Goal: Task Accomplishment & Management: Manage account settings

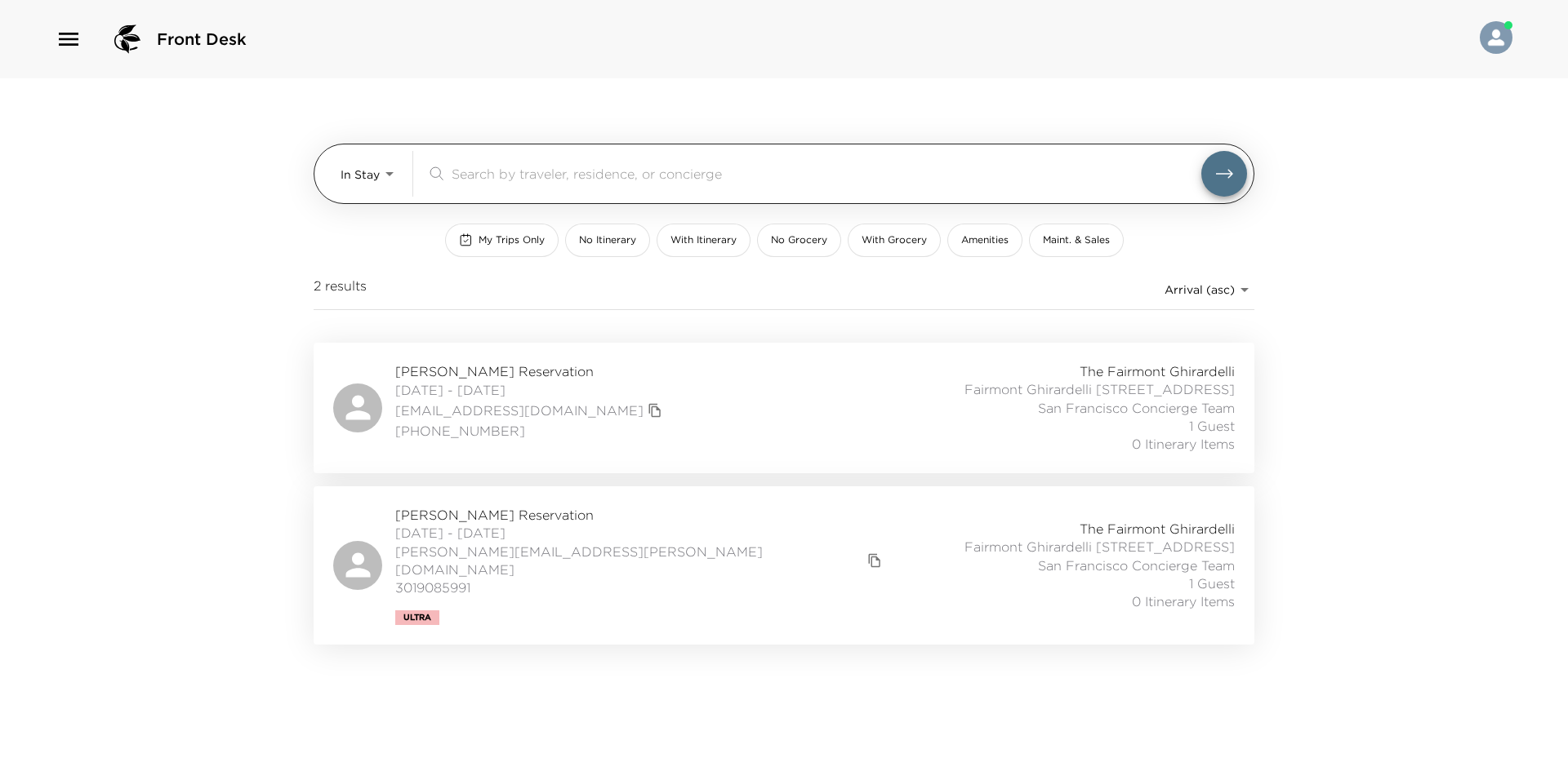
click at [388, 183] on body "Front Desk In Stay In-Stay ​ My Trips Only No Itinerary With Itinerary No Groce…" at bounding box center [784, 385] width 1568 height 771
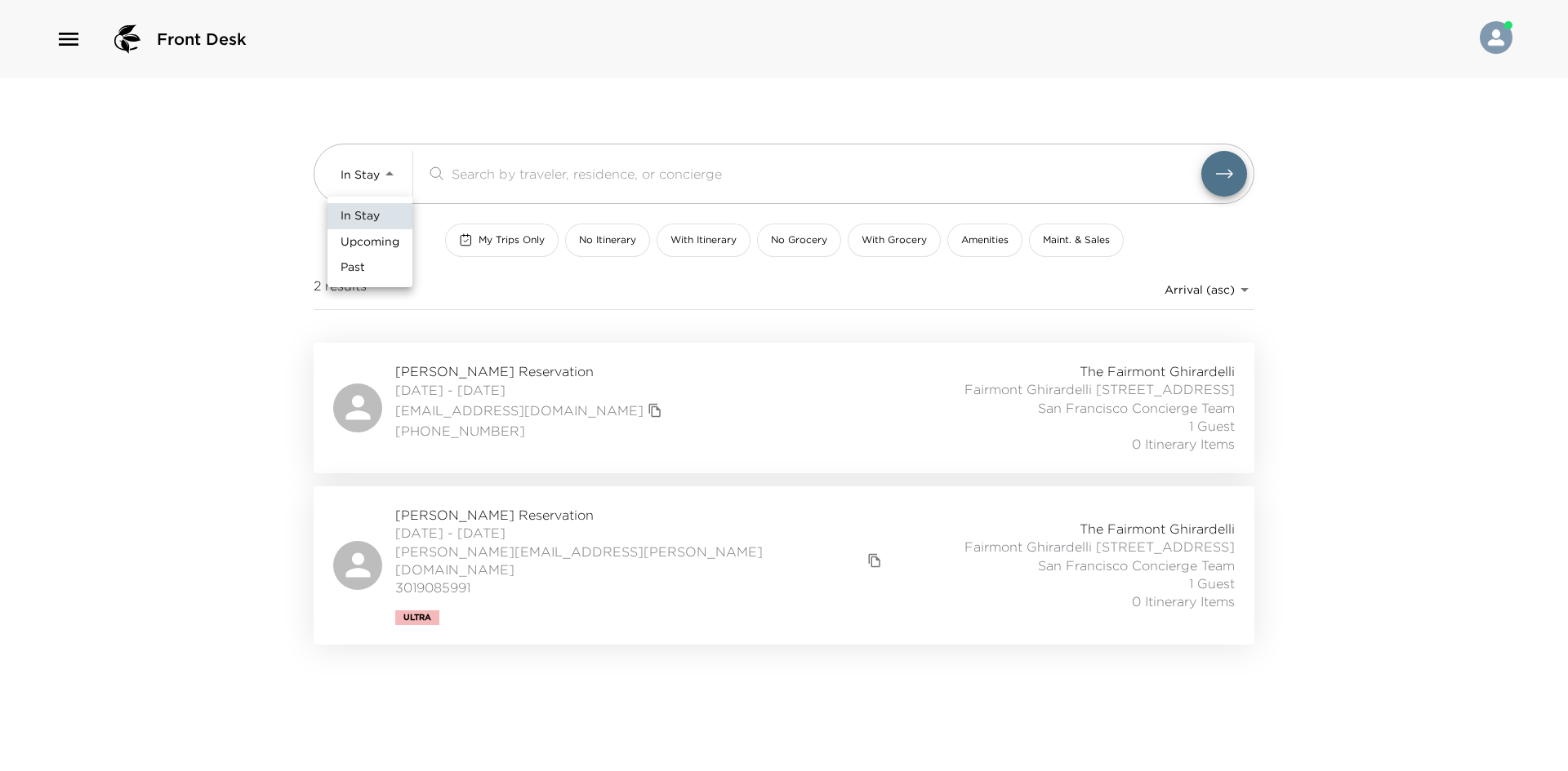
click at [372, 240] on span "Upcoming" at bounding box center [370, 242] width 59 height 16
click at [247, 254] on div at bounding box center [784, 385] width 1568 height 771
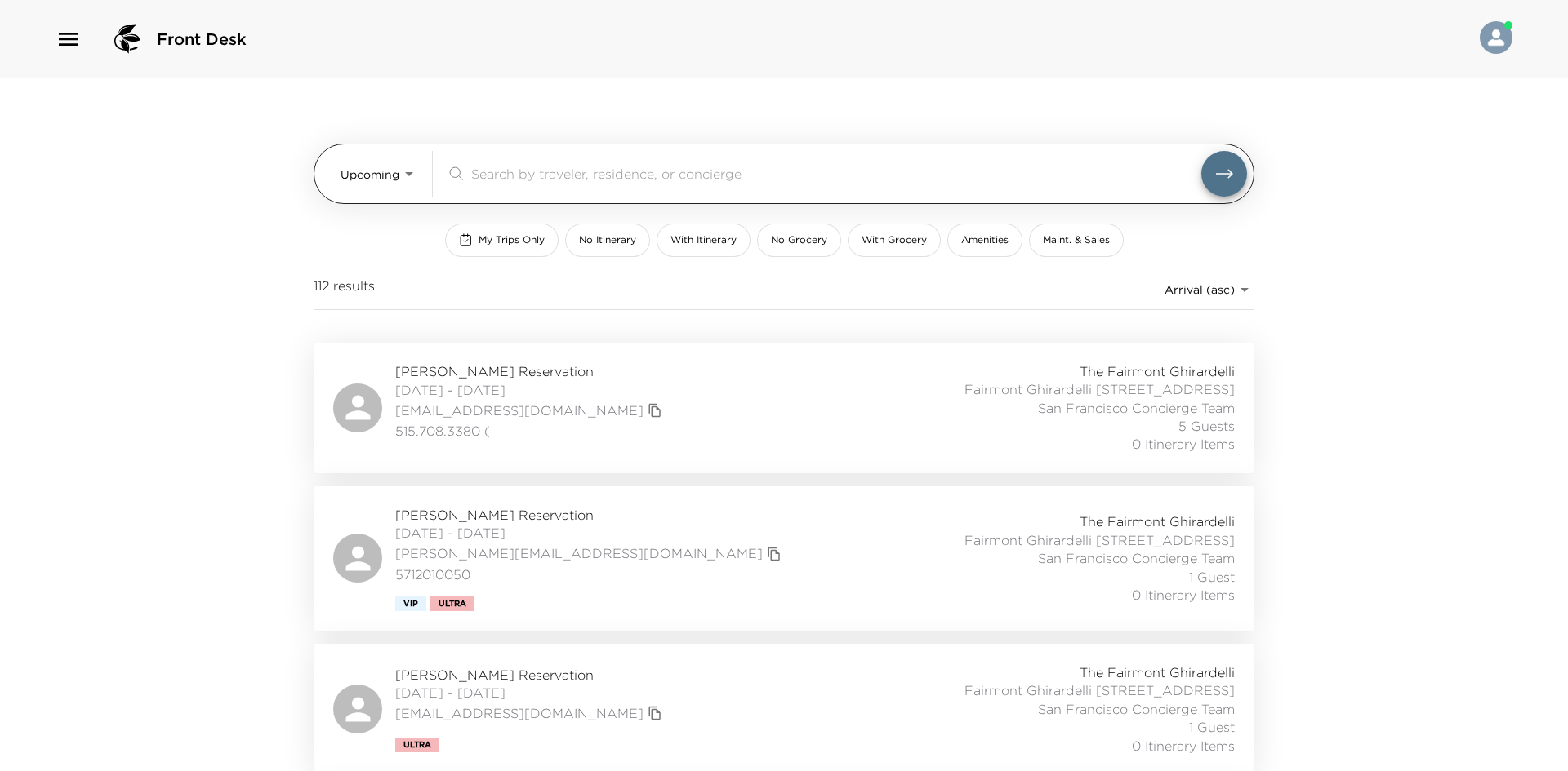
click at [372, 186] on body "Front Desk Upcoming Upcoming ​ My Trips Only No Itinerary With Itinerary No Gro…" at bounding box center [784, 385] width 1568 height 771
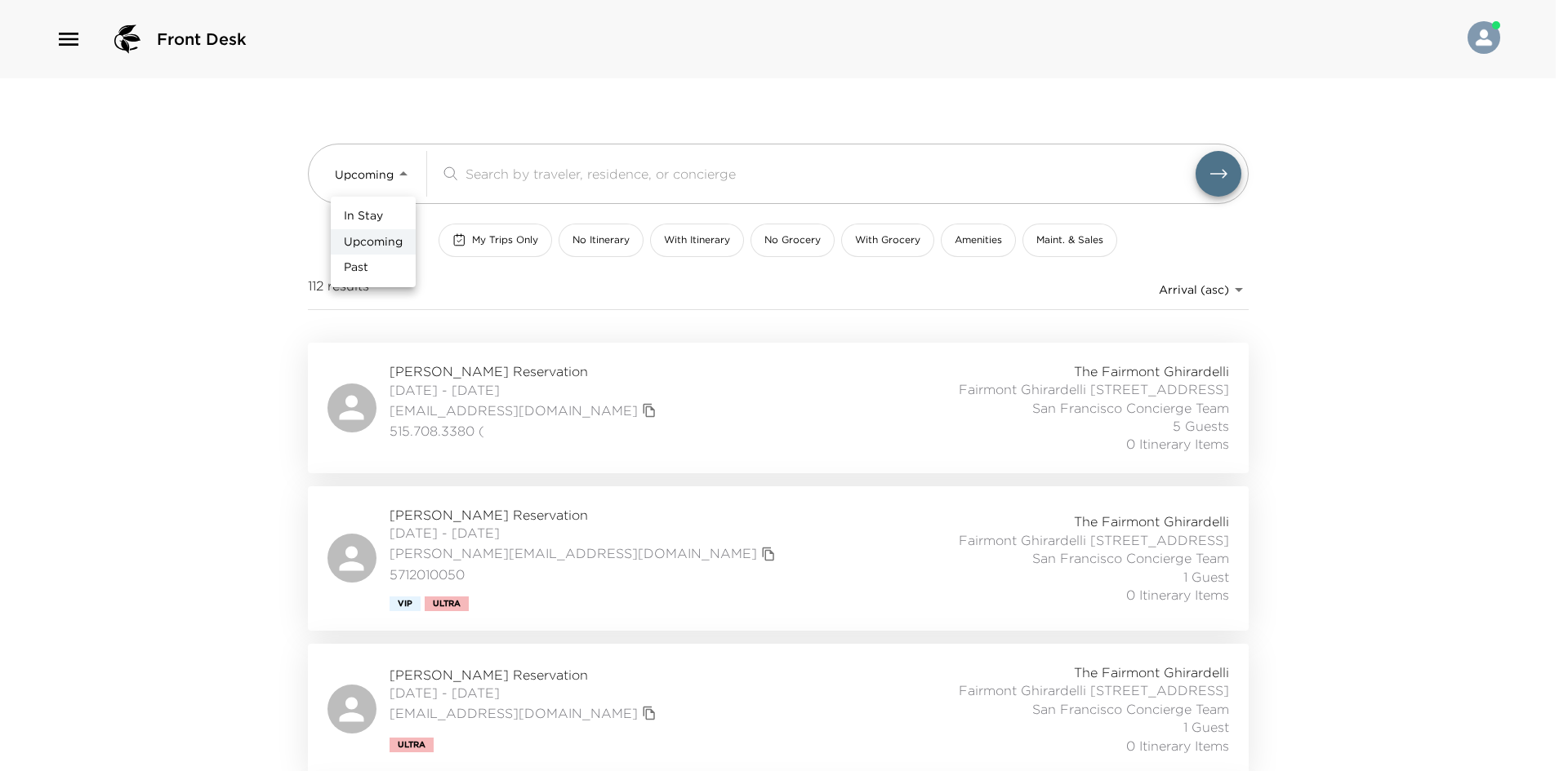
drag, startPoint x: 371, startPoint y: 211, endPoint x: 217, endPoint y: 217, distance: 154.1
click at [371, 212] on span "In Stay" at bounding box center [362, 216] width 39 height 16
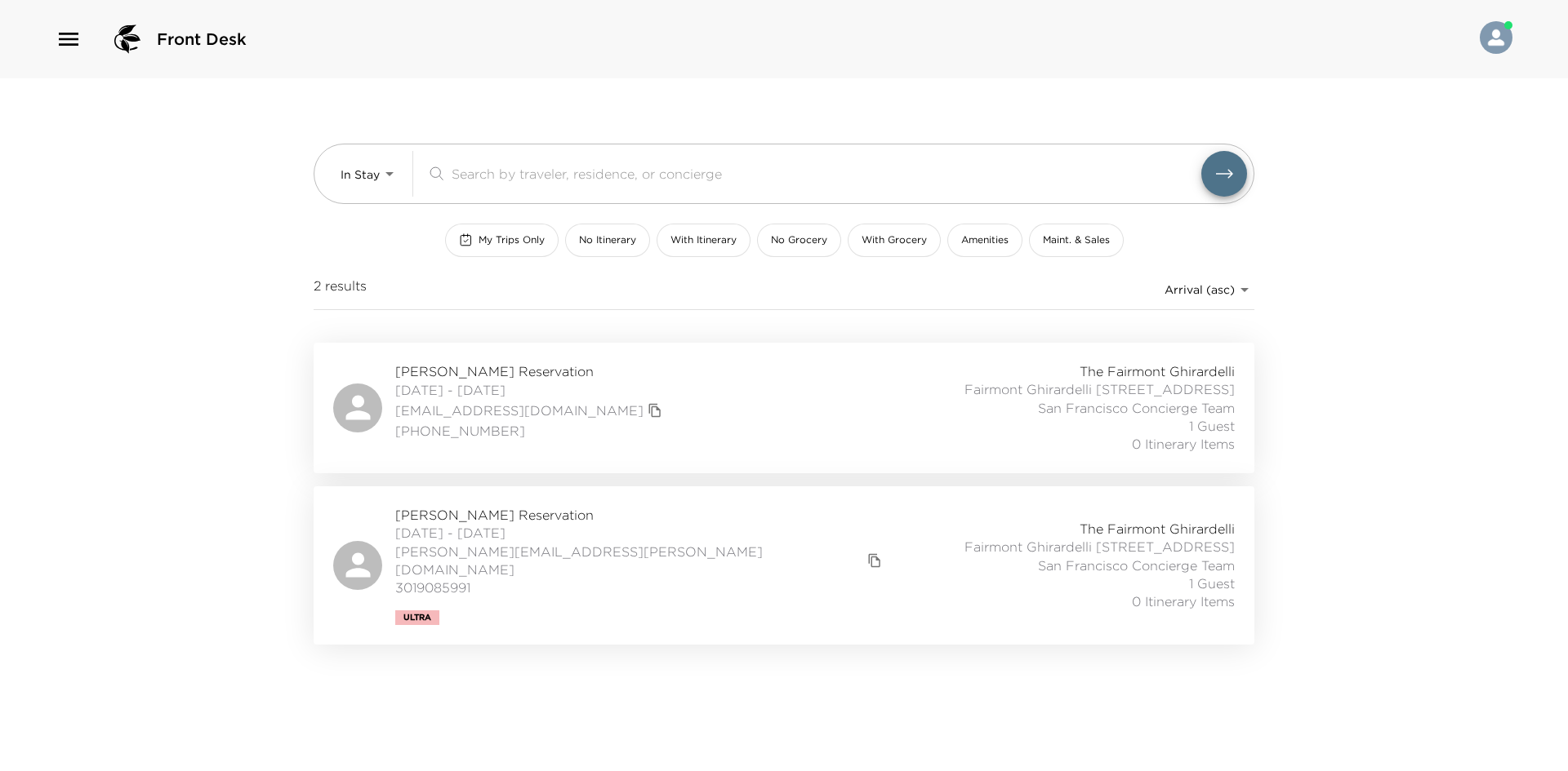
click at [217, 217] on div "In Stay Upcoming Past" at bounding box center [784, 385] width 1568 height 771
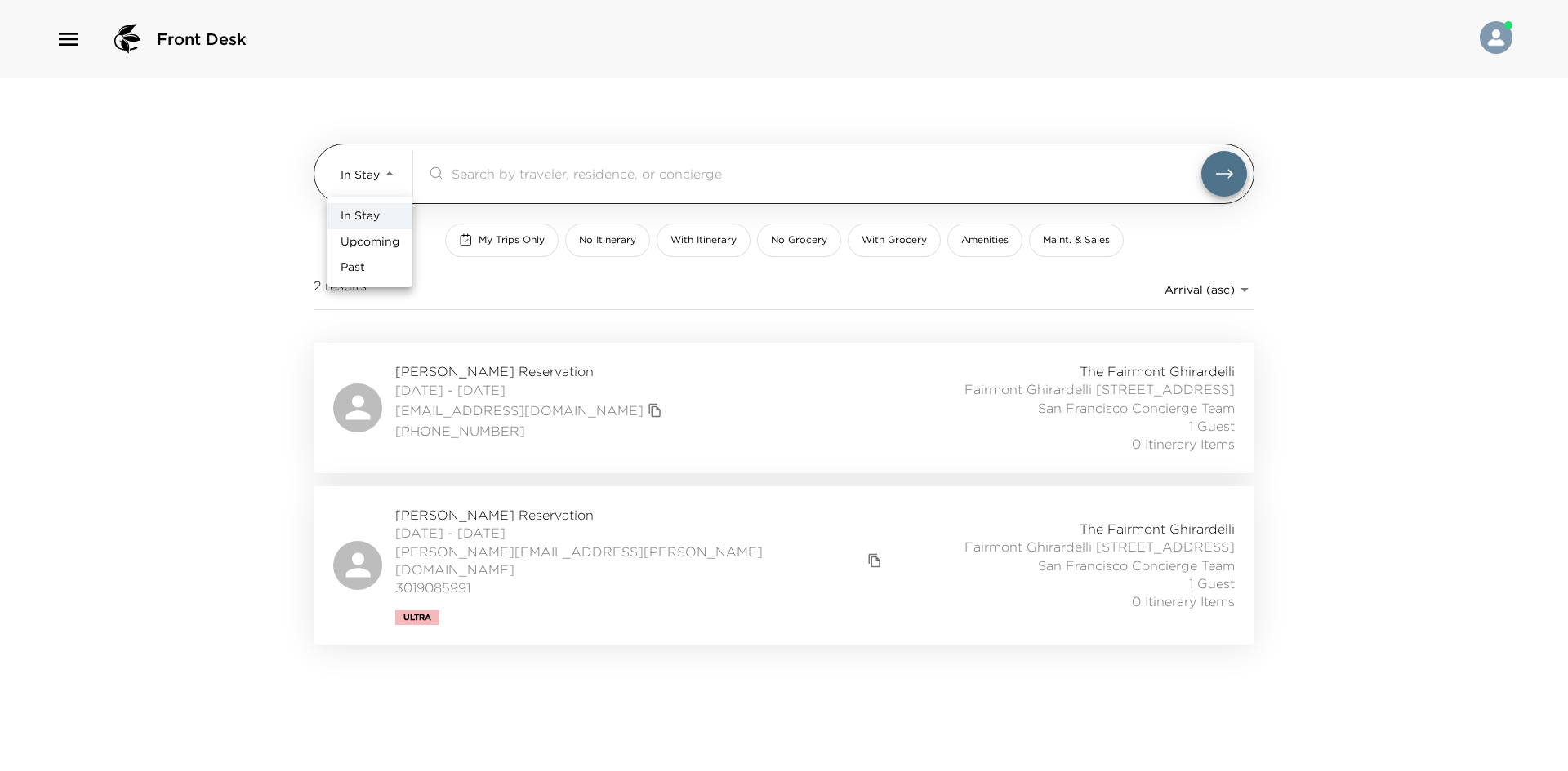
drag, startPoint x: 348, startPoint y: 164, endPoint x: 337, endPoint y: 221, distance: 58.1
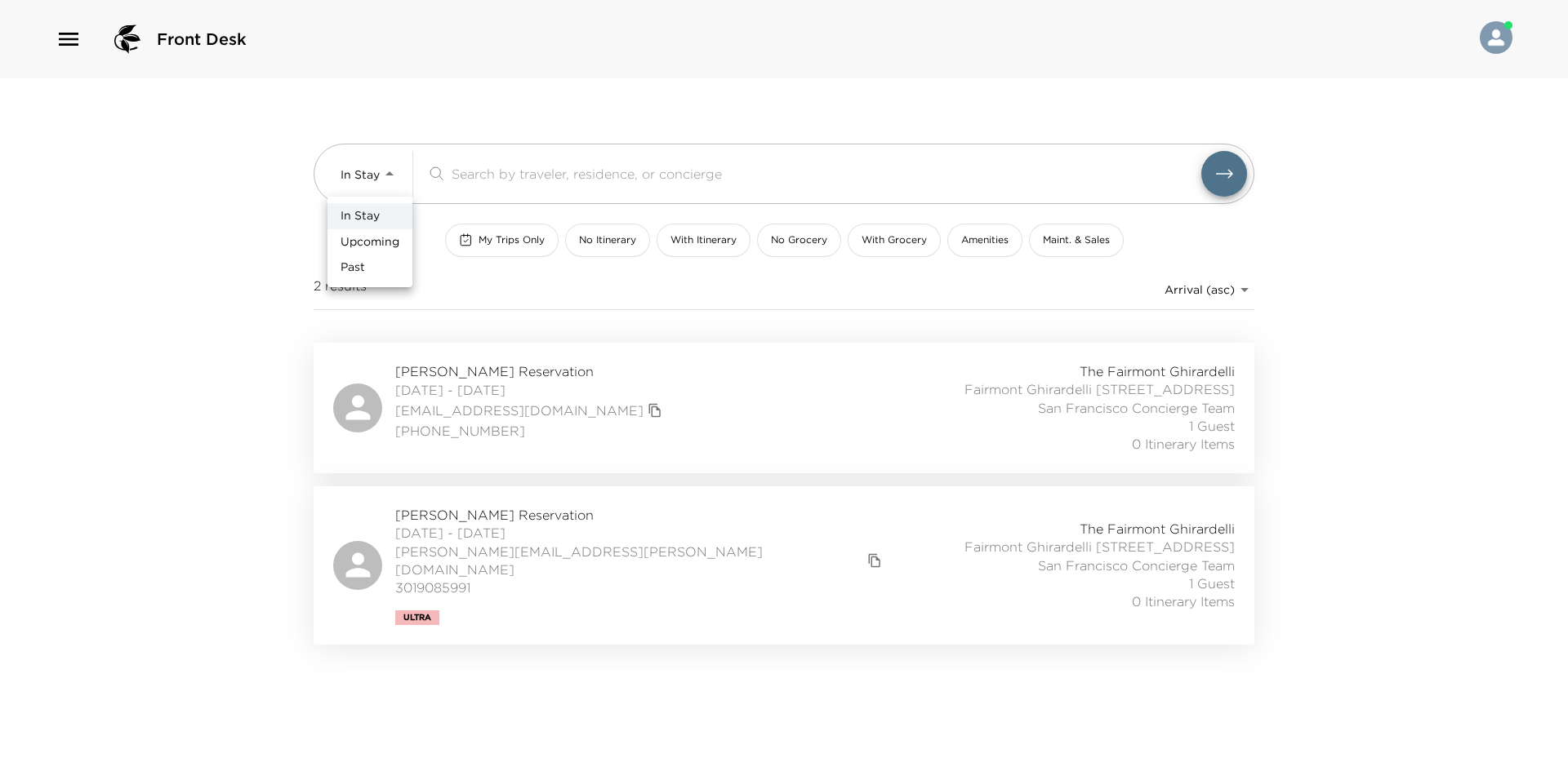
click at [347, 164] on body "Front Desk In Stay In-Stay ​ My Trips Only No Itinerary With Itinerary No Groce…" at bounding box center [784, 385] width 1568 height 771
click at [337, 235] on li "Upcoming" at bounding box center [370, 242] width 85 height 26
type input "Upcoming"
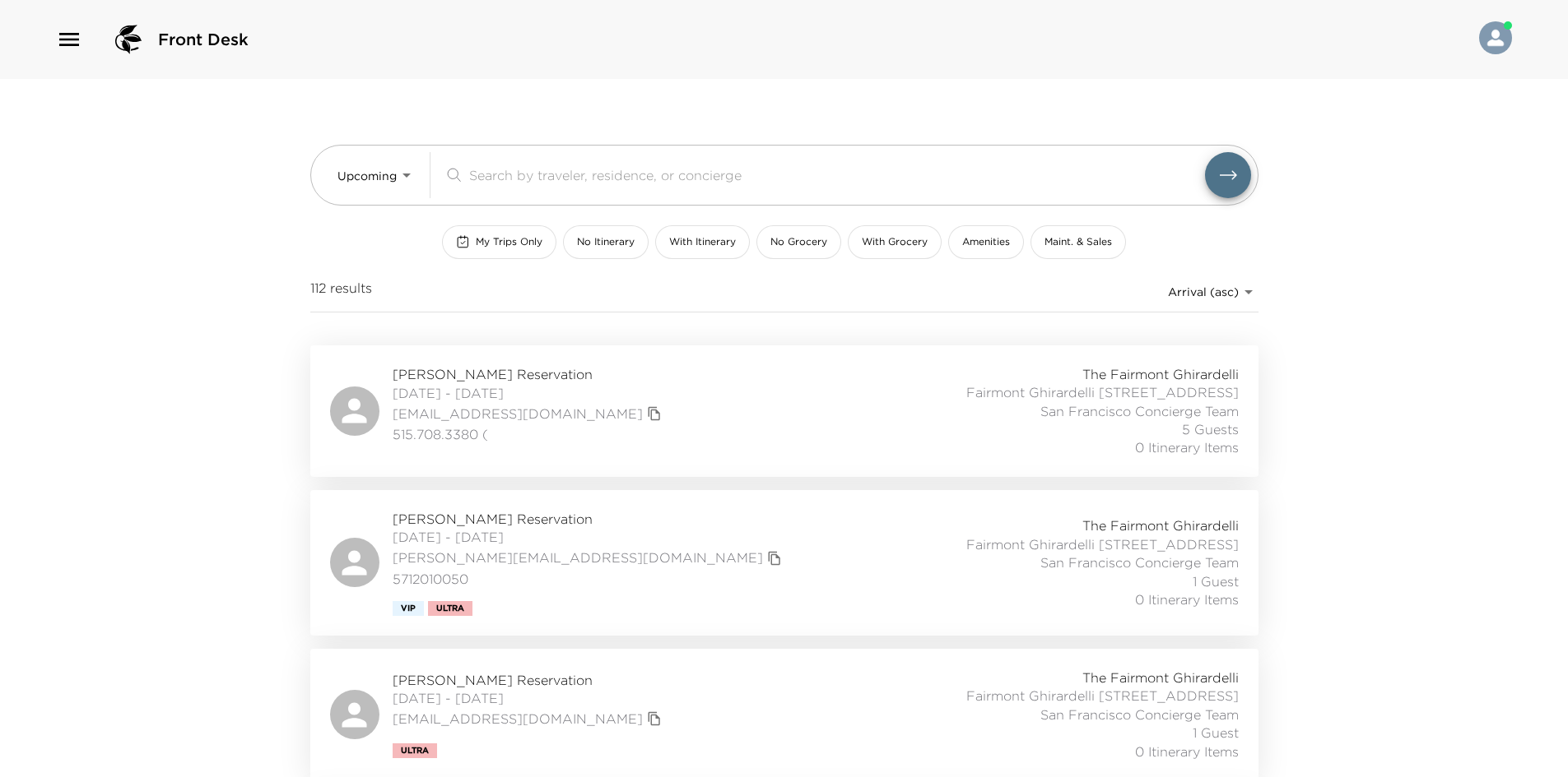
drag, startPoint x: 298, startPoint y: 254, endPoint x: 297, endPoint y: 268, distance: 14.0
click at [615, 407] on div "[PERSON_NAME] Reservation [DATE] - [DATE] [EMAIL_ADDRESS][DOMAIN_NAME] 515.708.…" at bounding box center [784, 411] width 909 height 92
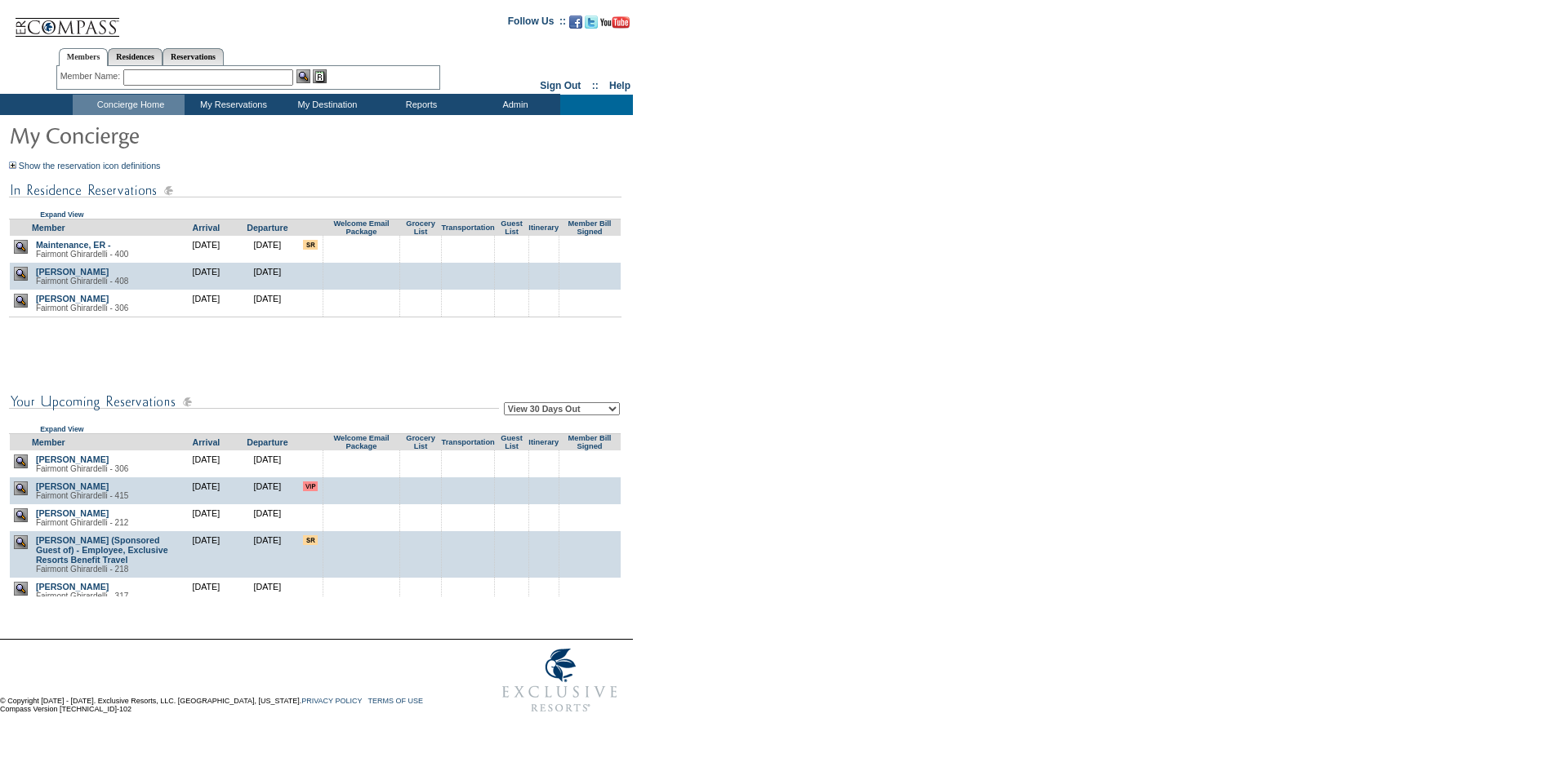
click at [877, 111] on div "View Reservation Queues View My Destination Details Residences : By Category Ar…" at bounding box center [781, 104] width 1562 height 21
drag, startPoint x: 822, startPoint y: 301, endPoint x: 842, endPoint y: 27, distance: 274.7
click at [801, 286] on form "Follow Us ::" at bounding box center [781, 362] width 1562 height 717
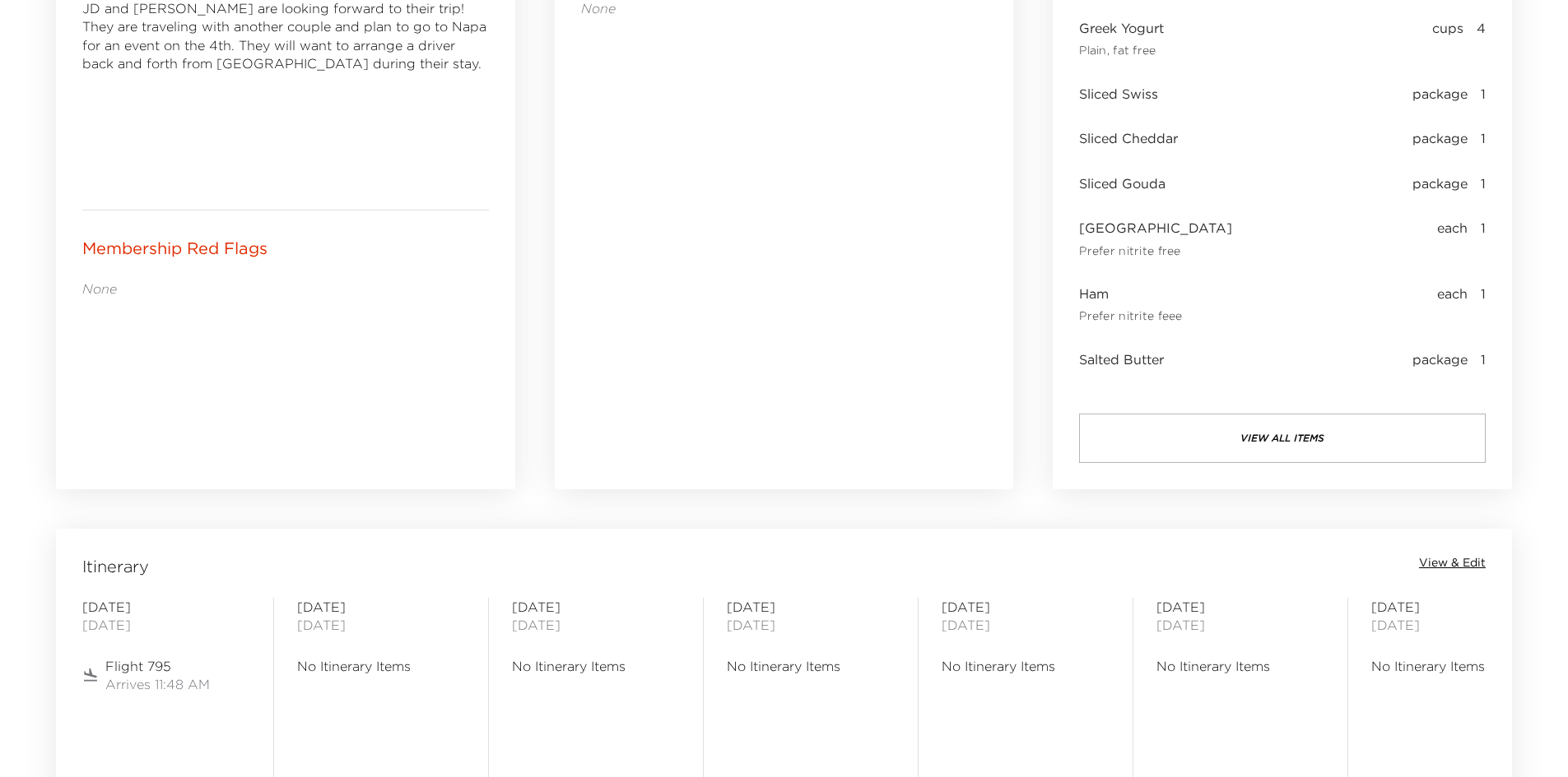
scroll to position [844, 0]
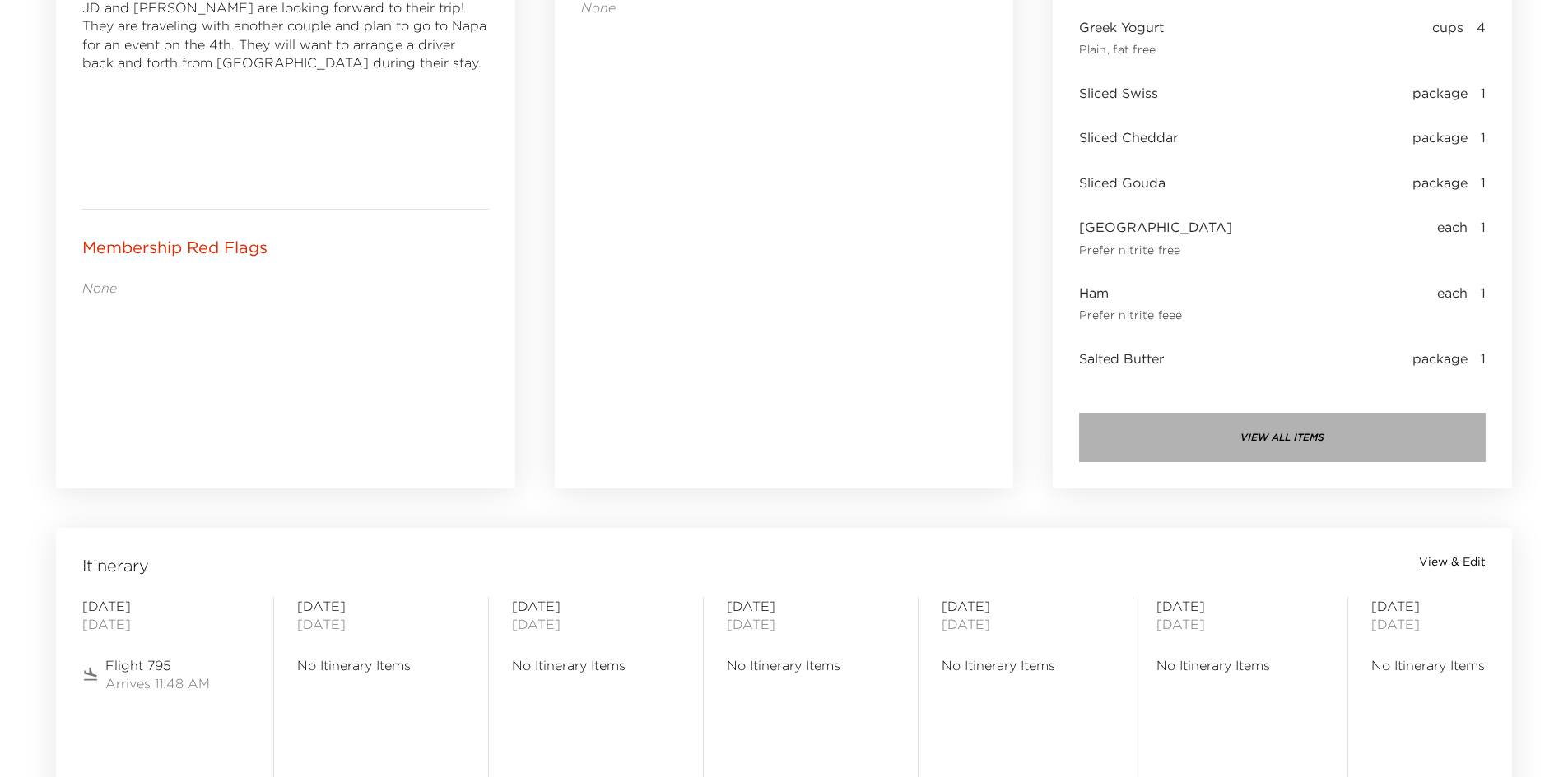
click at [1215, 447] on button "view all items" at bounding box center [1282, 438] width 406 height 50
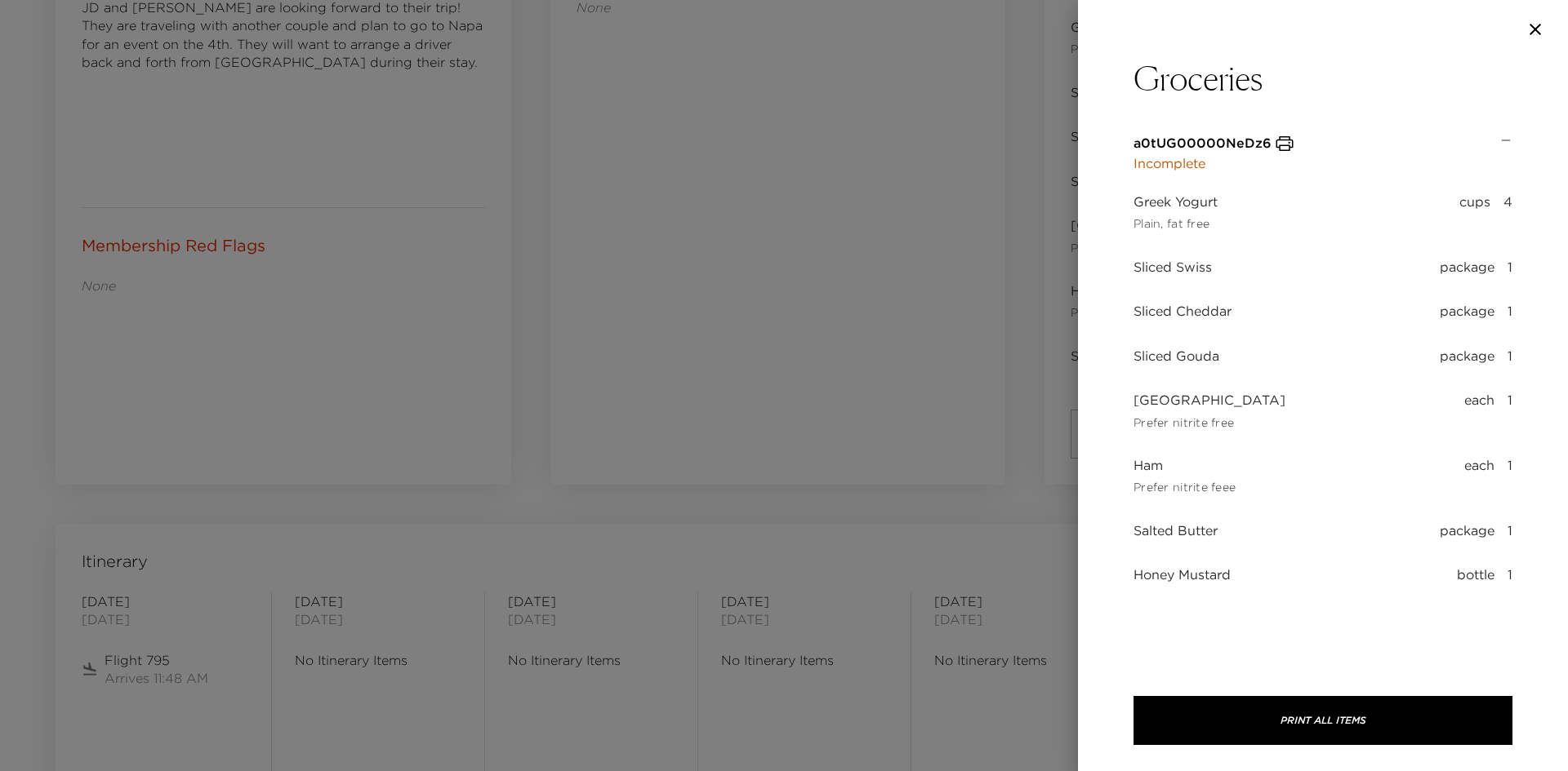
click at [872, 407] on div at bounding box center [784, 385] width 1568 height 771
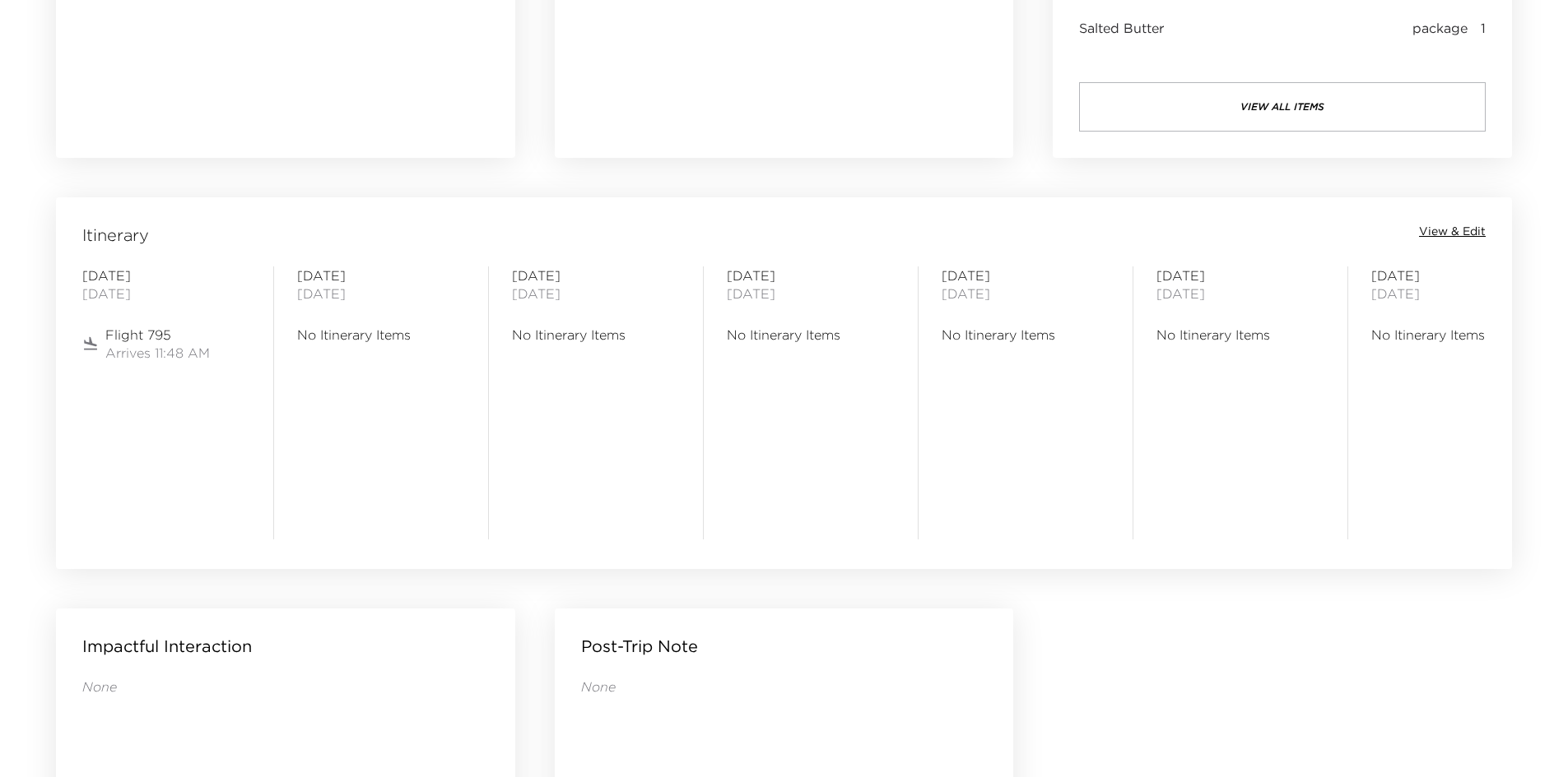
scroll to position [1009, 0]
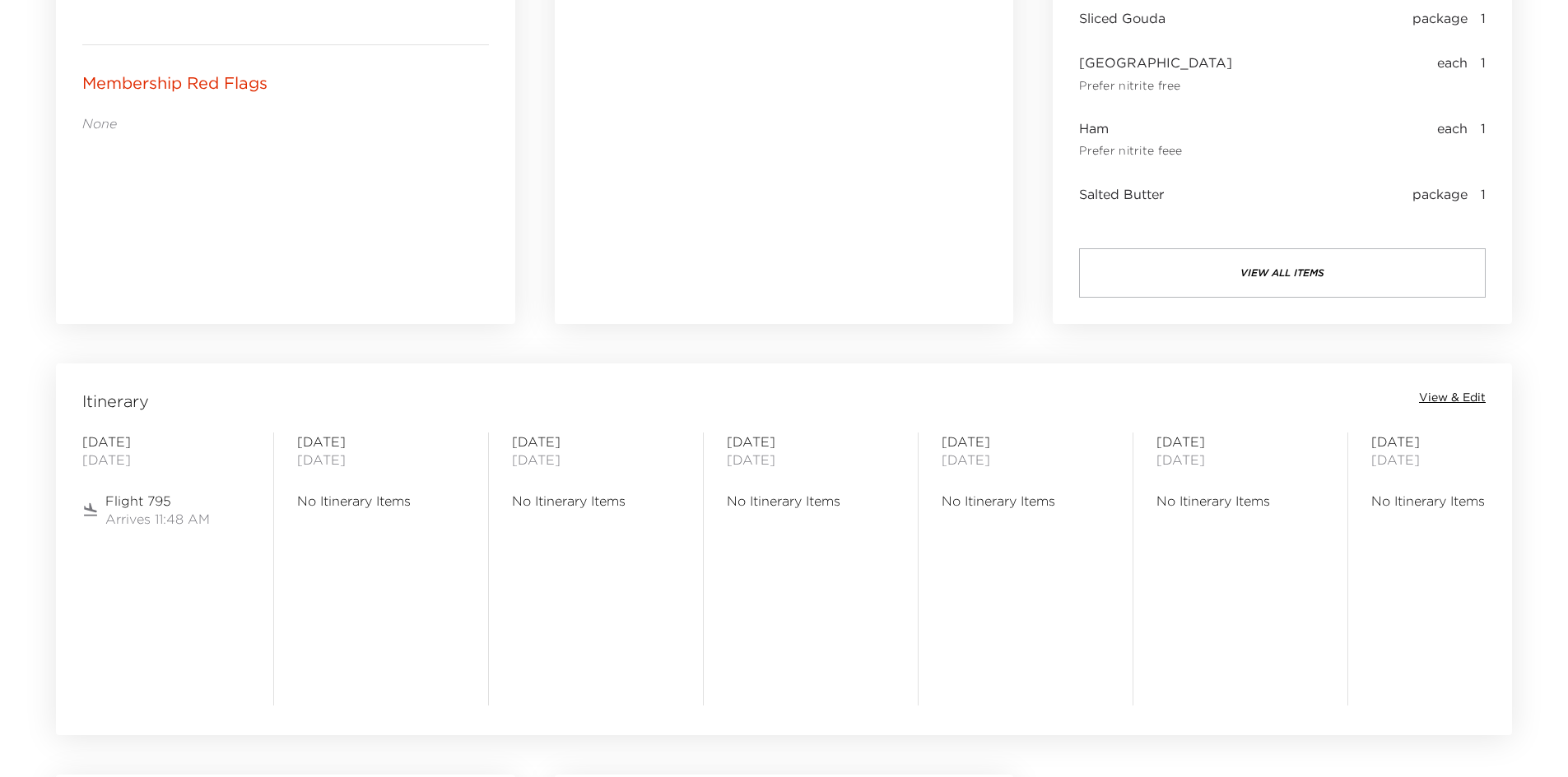
click at [1169, 267] on button "view all items" at bounding box center [1282, 274] width 406 height 50
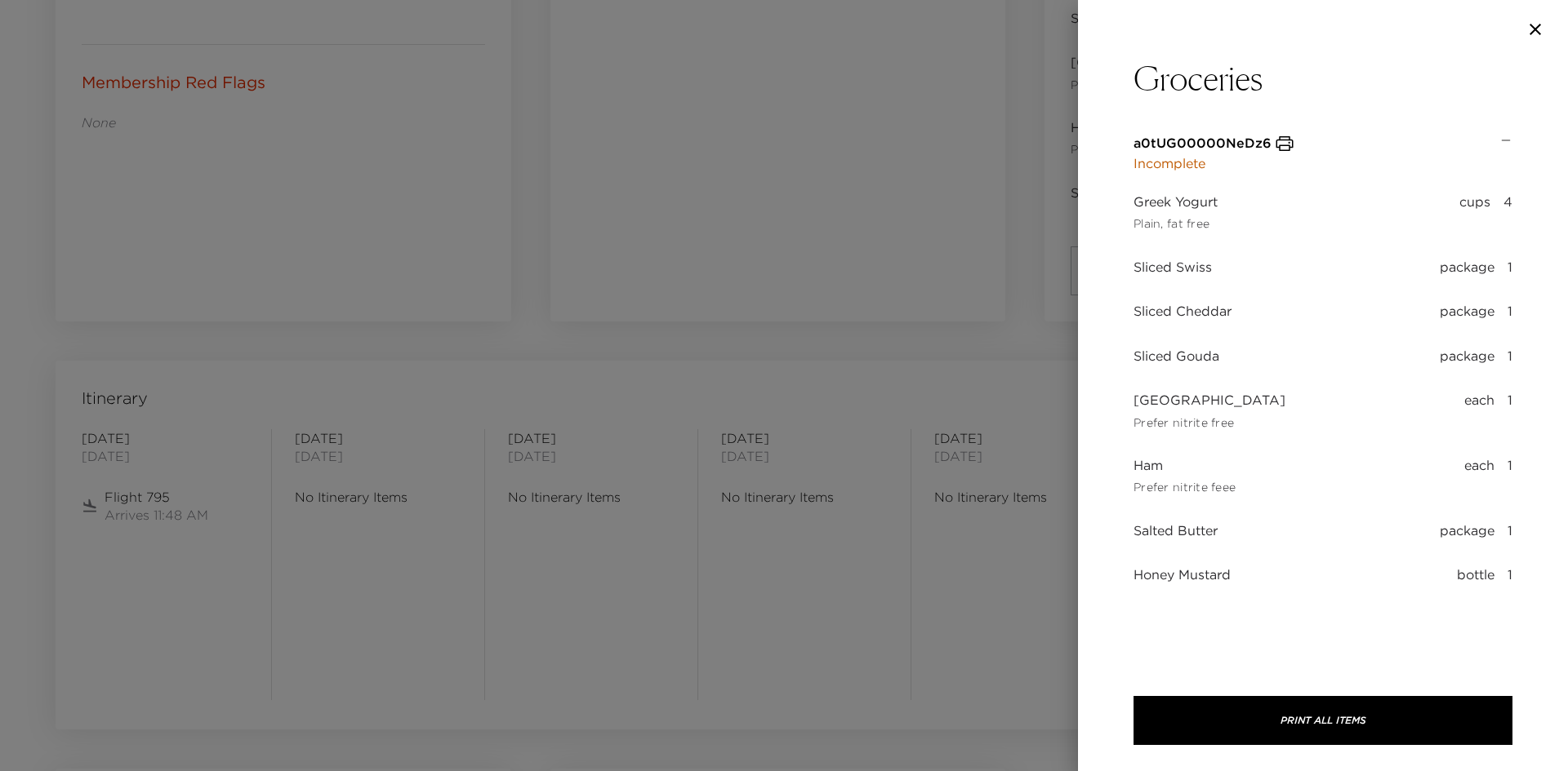
click at [1167, 166] on p "Incomplete" at bounding box center [1214, 163] width 161 height 20
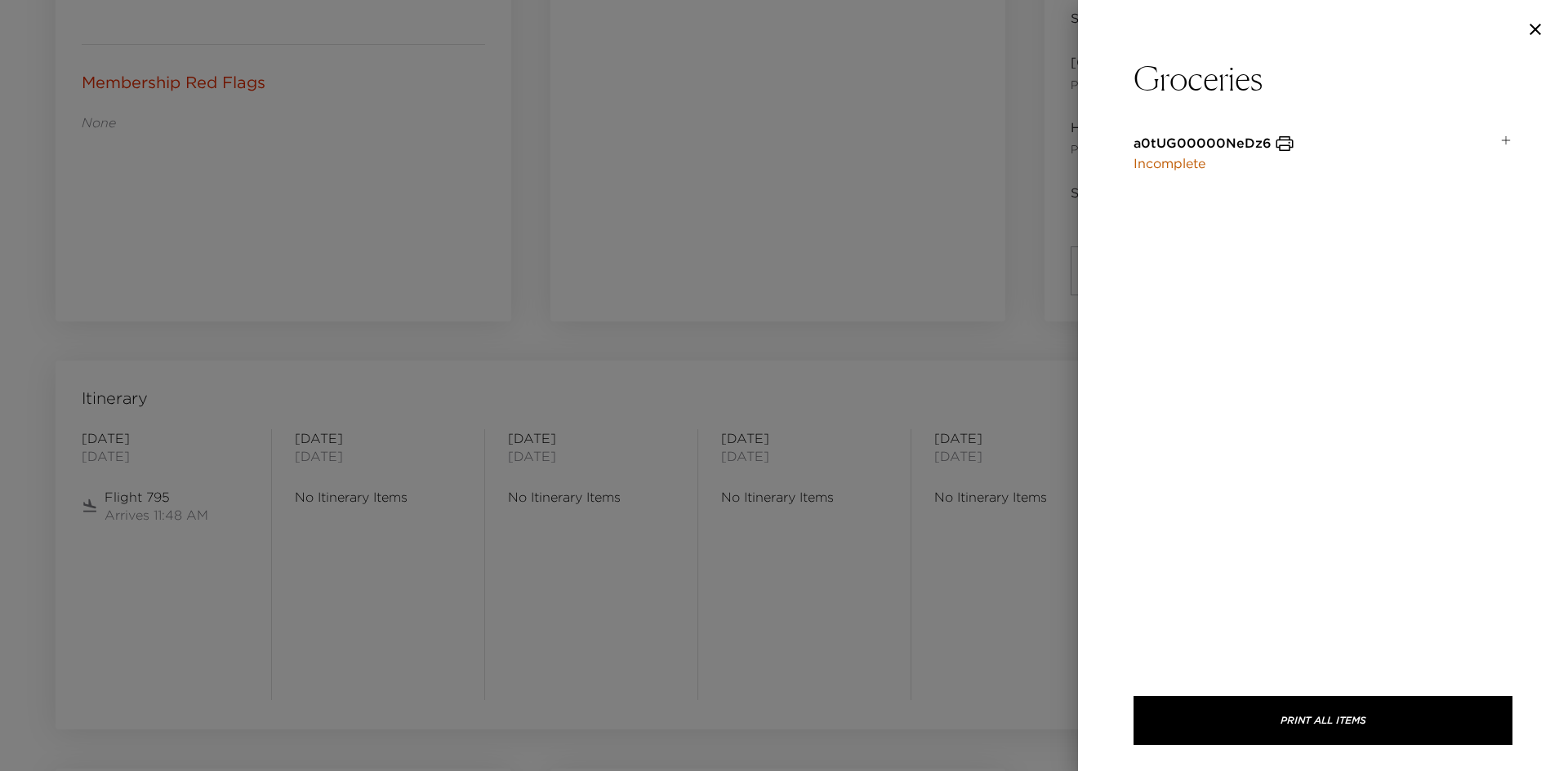
click at [1167, 166] on p "Incomplete" at bounding box center [1214, 163] width 161 height 20
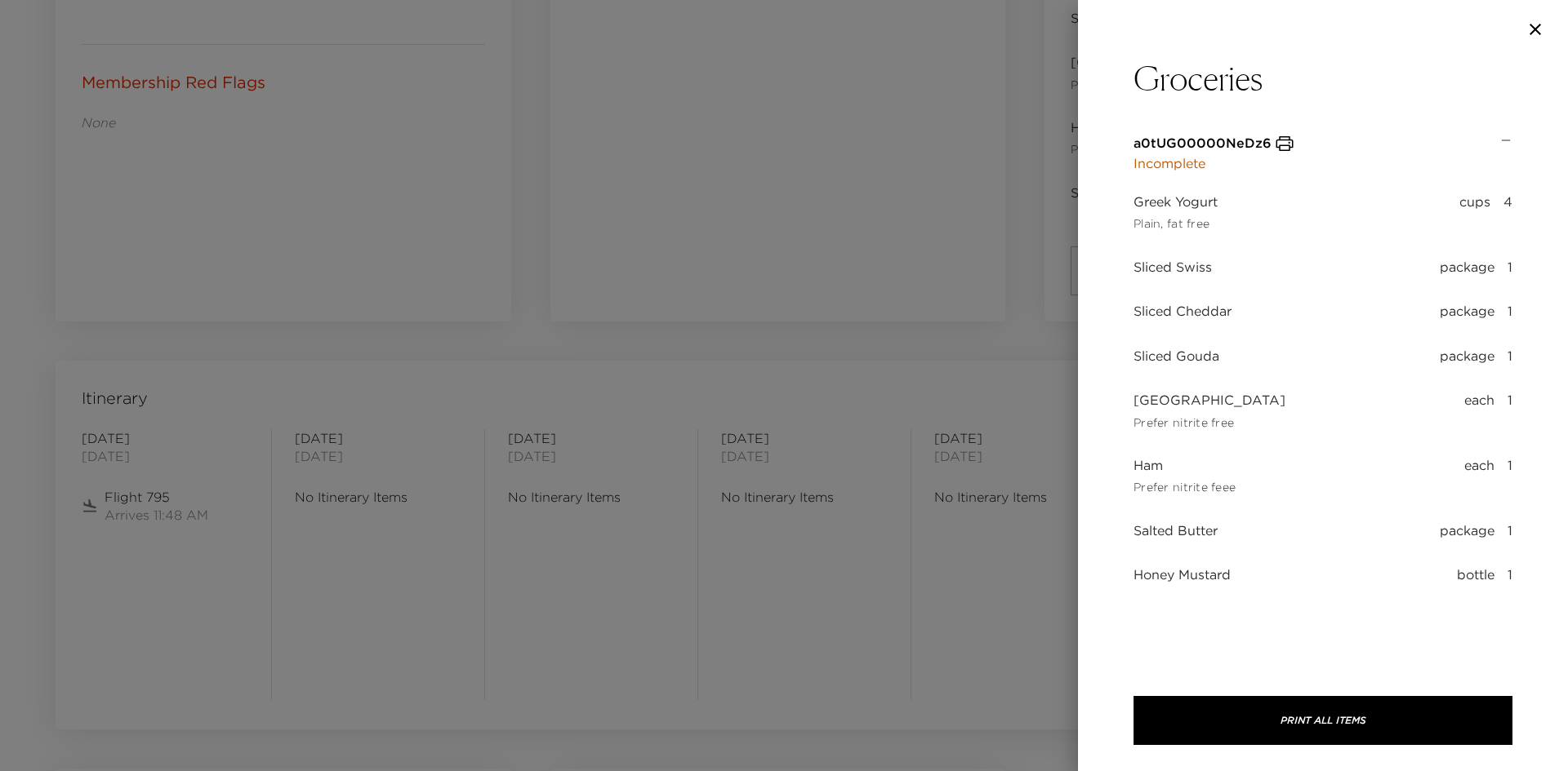
click at [809, 205] on div at bounding box center [784, 385] width 1568 height 771
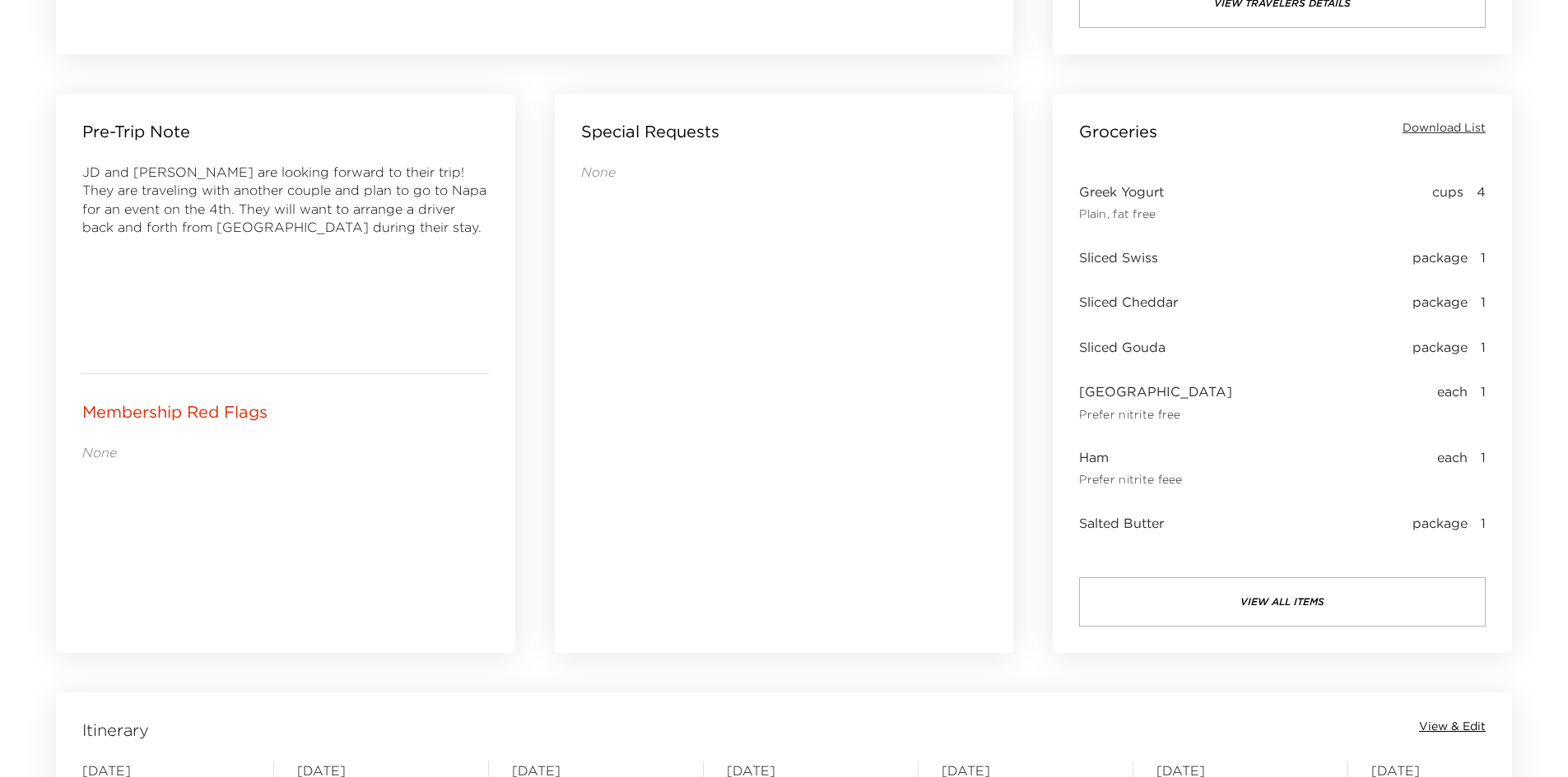
click at [1190, 627] on div "Groceries Download List Greek Yogurt Plain, fat free cups 4 Sliced Swiss packag…" at bounding box center [1282, 373] width 459 height 560
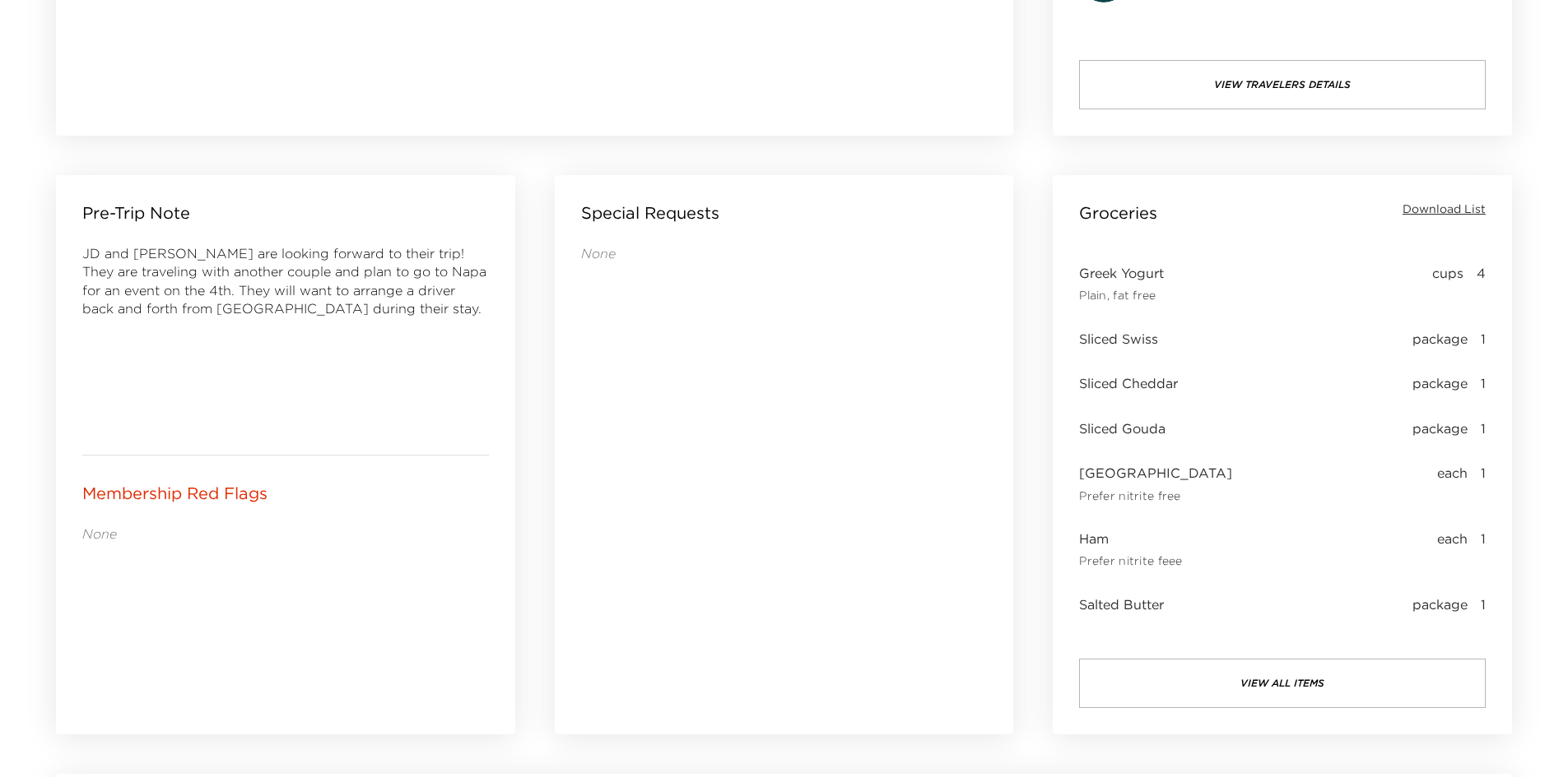
click at [1204, 602] on div "Salted Butter package 1" at bounding box center [1282, 608] width 406 height 25
click at [1191, 644] on div "Groceries Download List Greek Yogurt Plain, fat free cups 4 Sliced Swiss packag…" at bounding box center [1282, 456] width 459 height 560
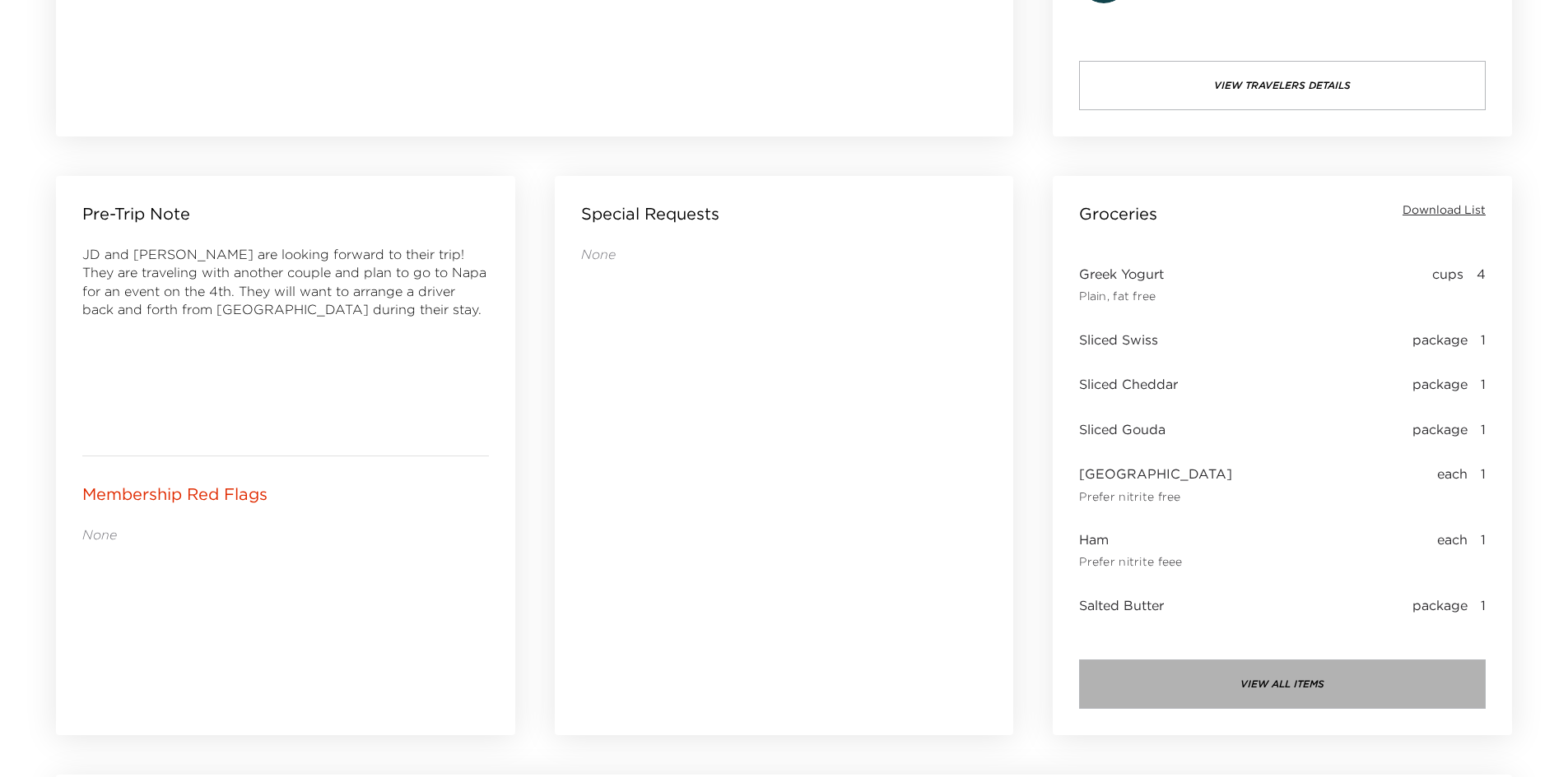
click at [1174, 699] on button "view all items" at bounding box center [1282, 685] width 406 height 50
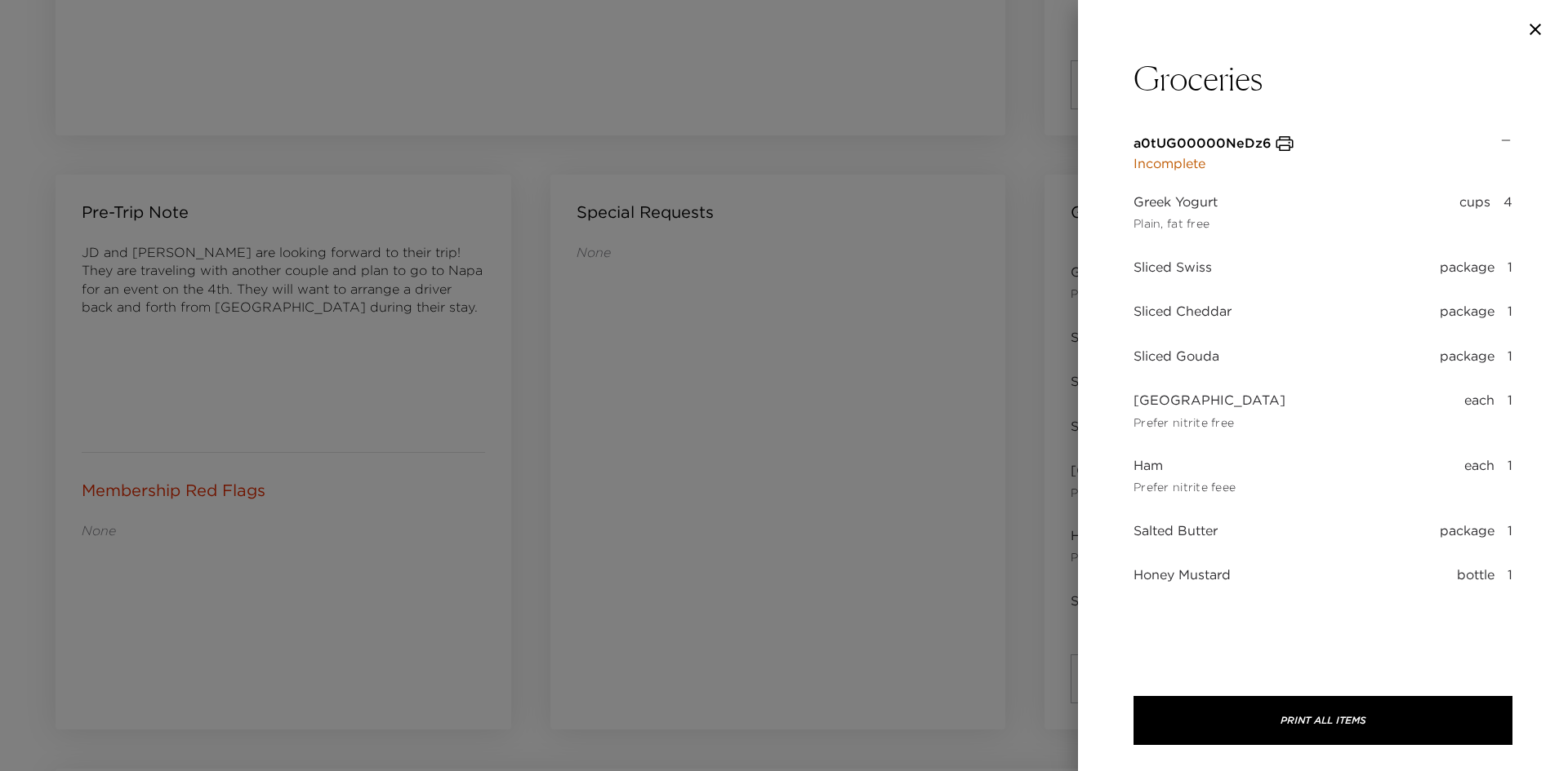
click at [896, 413] on div at bounding box center [784, 385] width 1568 height 771
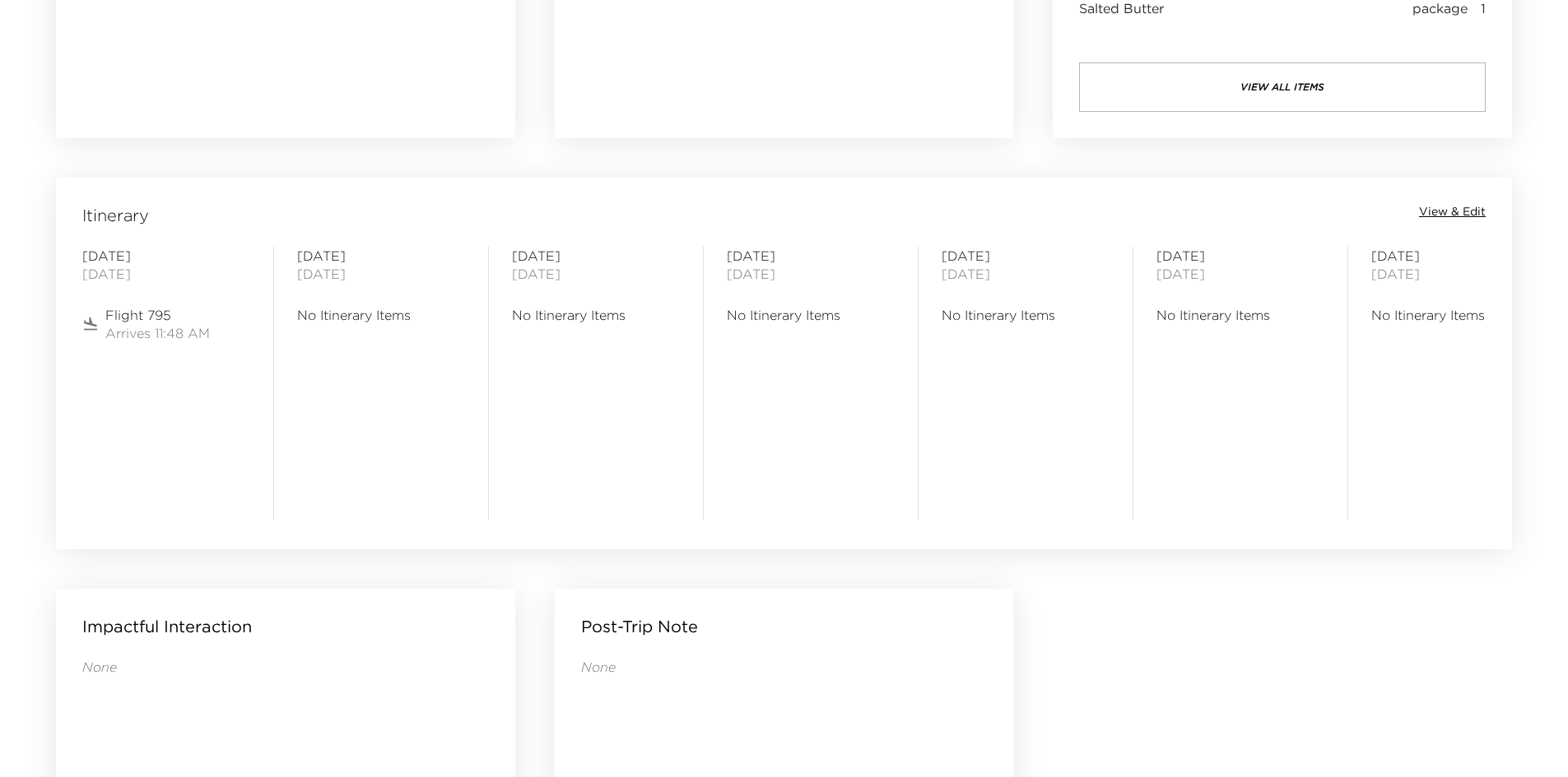
scroll to position [1317, 0]
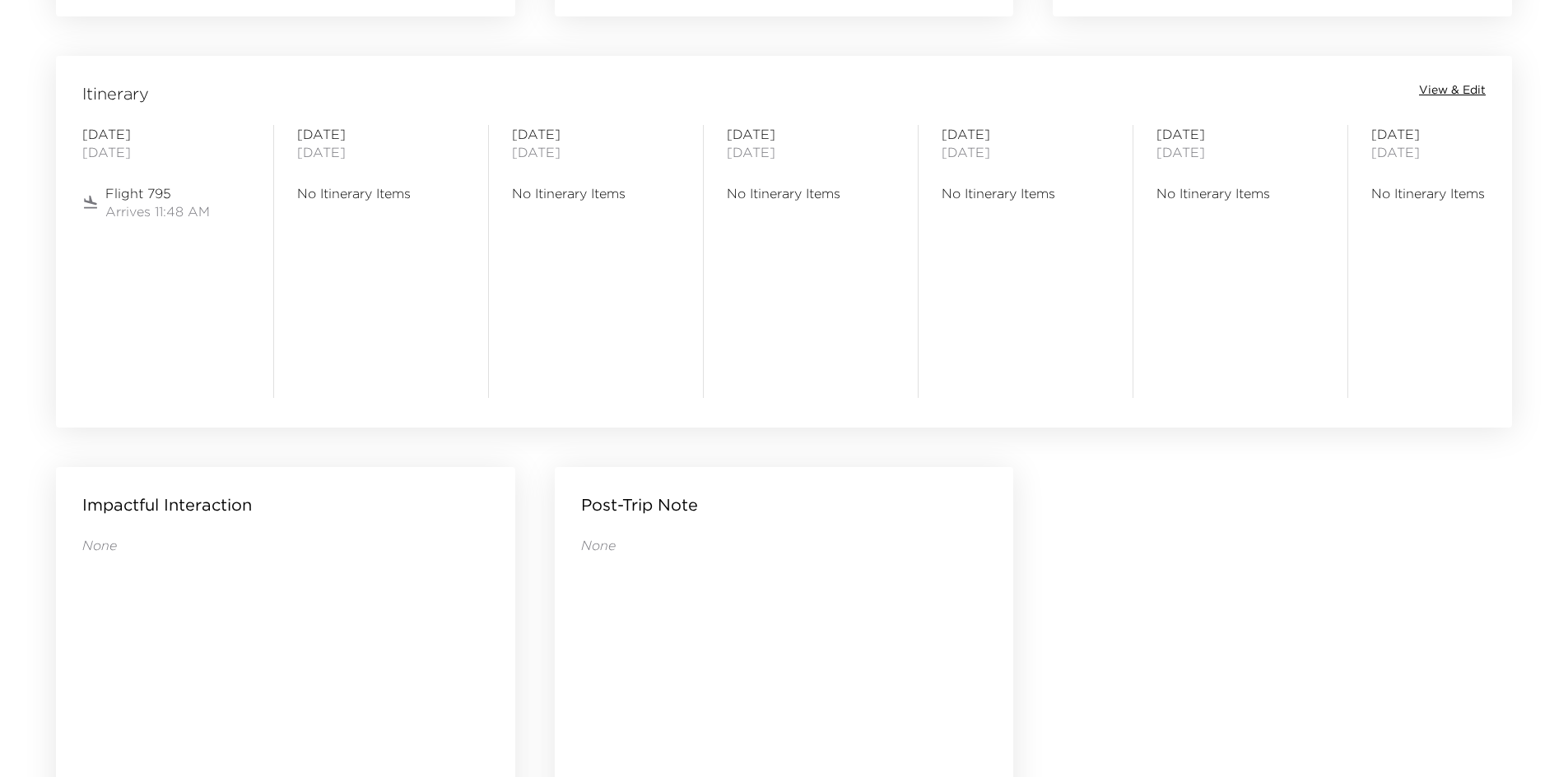
click at [125, 202] on span "Arrives 11:48 AM" at bounding box center [157, 211] width 105 height 18
click at [106, 195] on span "Flight 795" at bounding box center [157, 193] width 105 height 18
click at [95, 197] on icon at bounding box center [90, 202] width 16 height 16
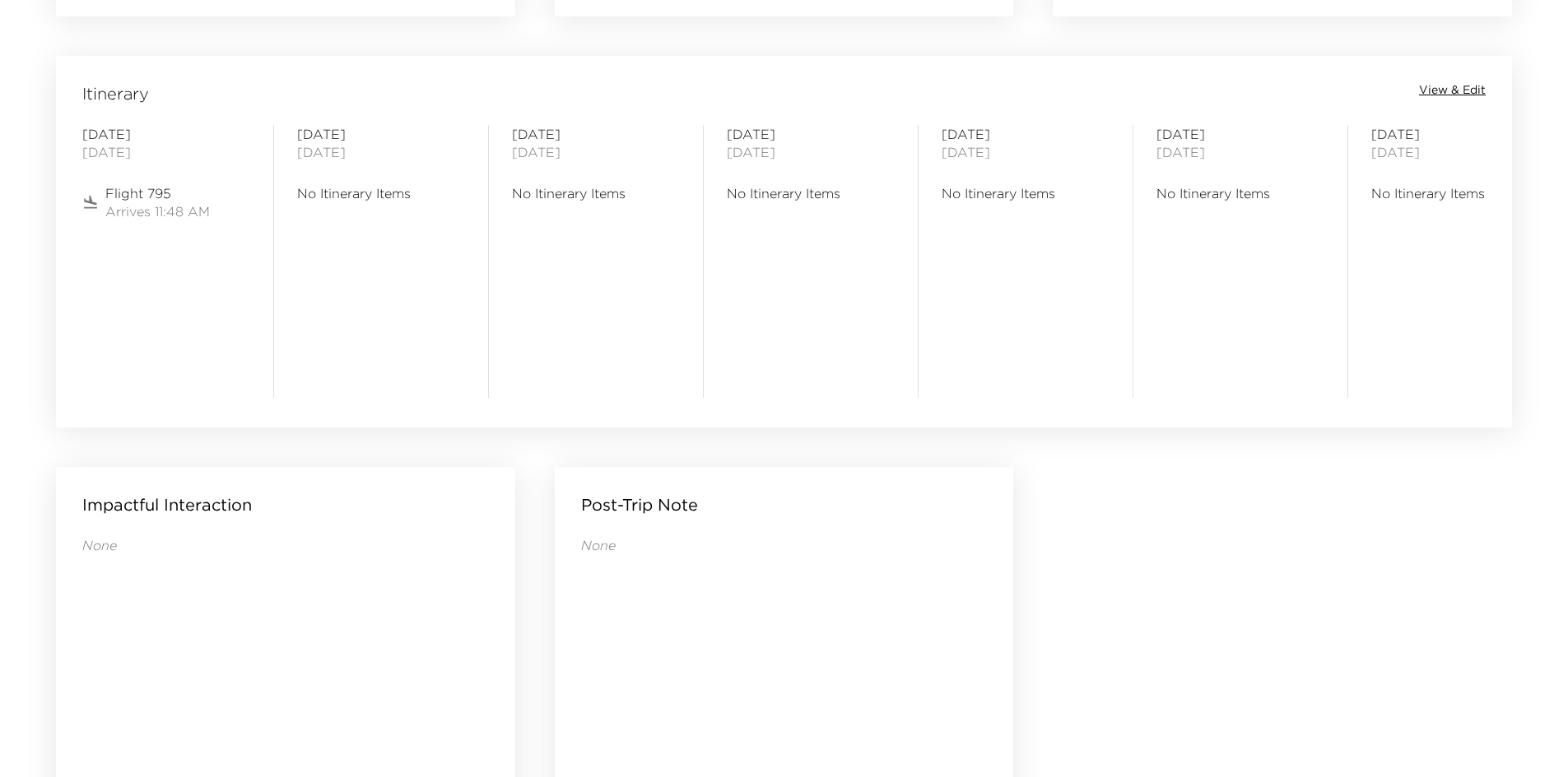
click at [127, 208] on span "Arrives 11:48 AM" at bounding box center [157, 211] width 105 height 18
click at [1428, 83] on span "View & Edit" at bounding box center [1453, 90] width 67 height 16
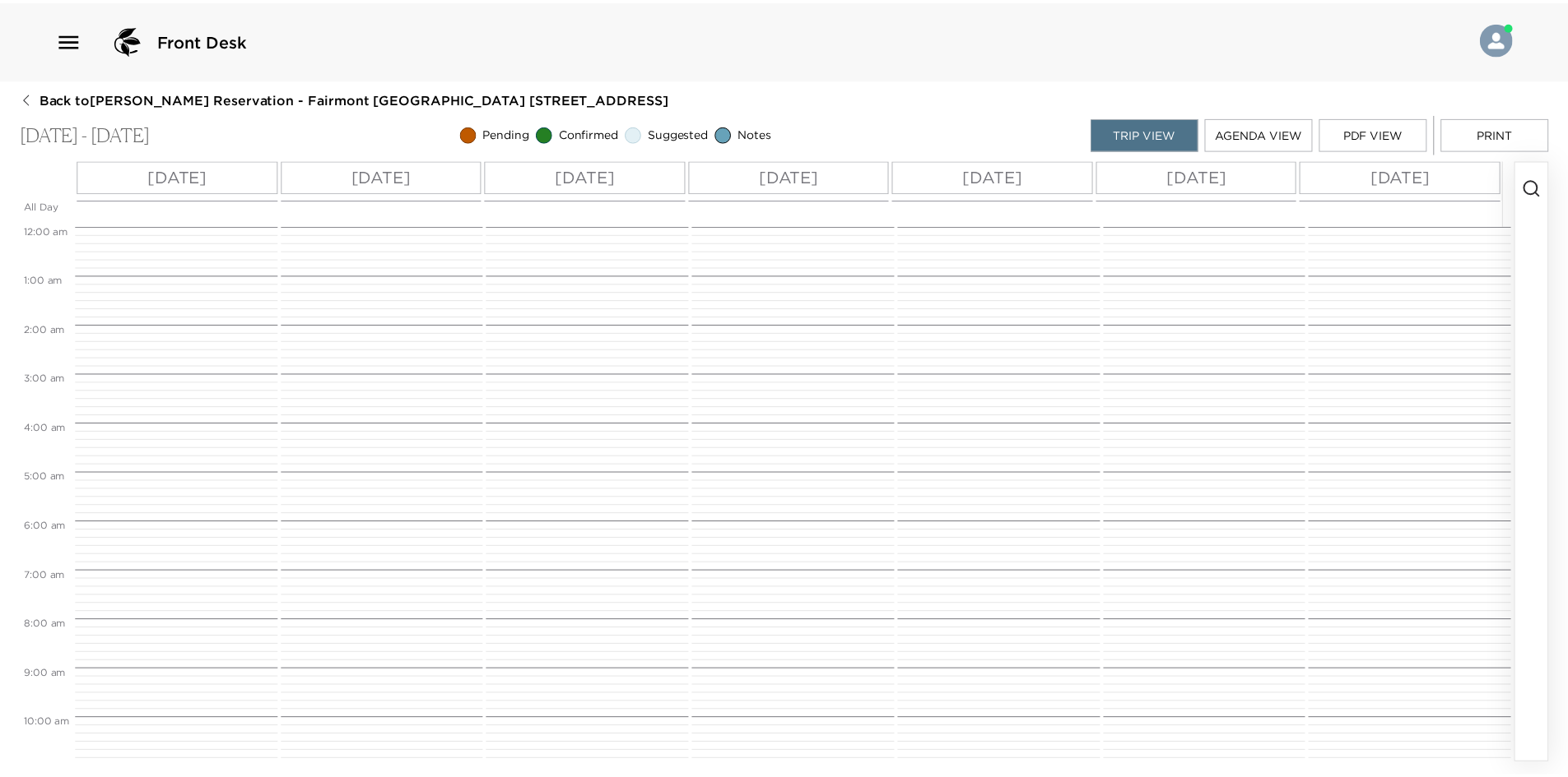
scroll to position [583, 0]
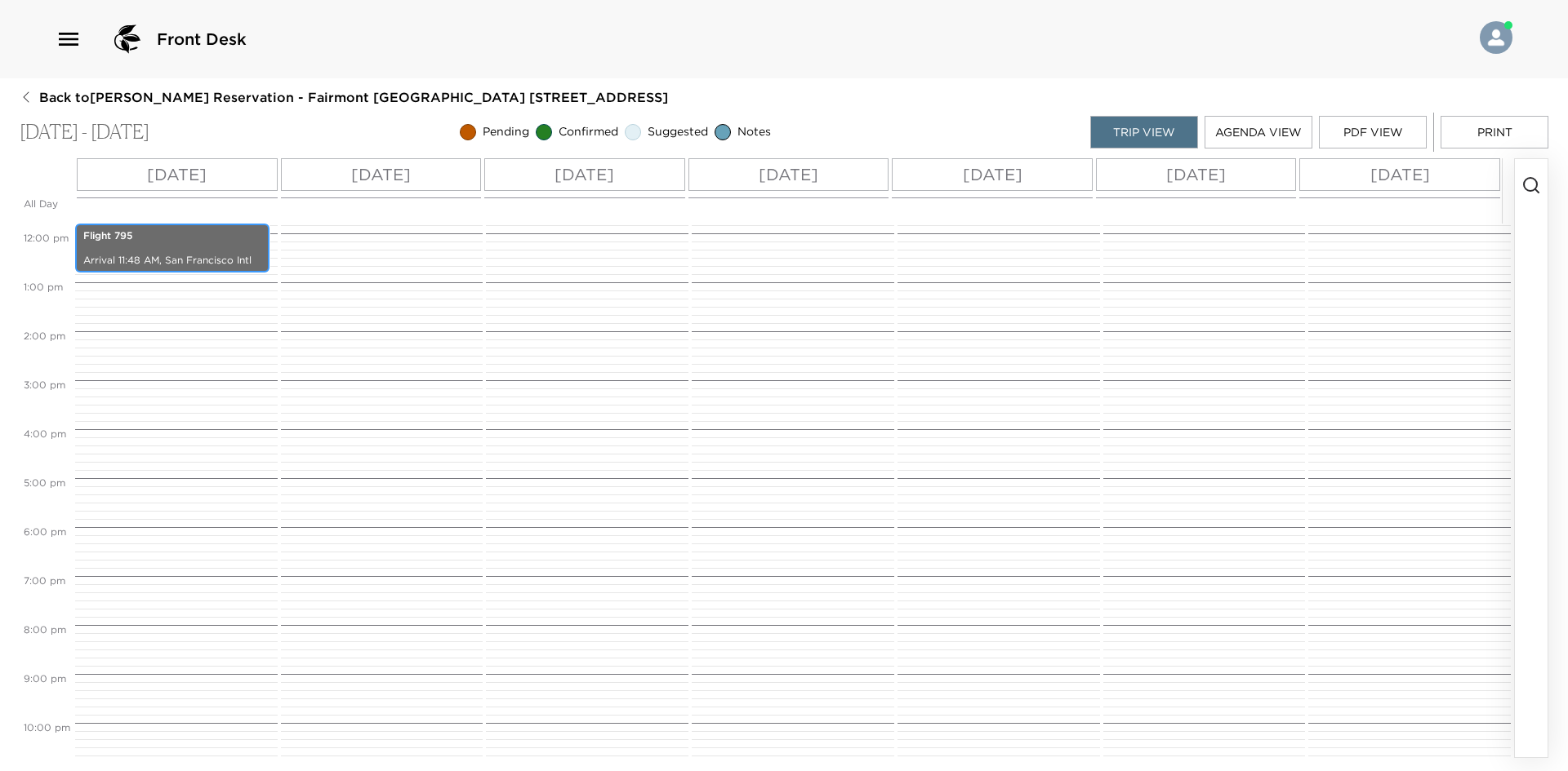
click at [139, 250] on div "Flight 795 Arrival 11:48 AM, San Francisco Intl" at bounding box center [172, 248] width 185 height 44
click at [140, 250] on div "Flight 795 Arrival 11:48 AM, San Francisco Intl" at bounding box center [172, 248] width 185 height 44
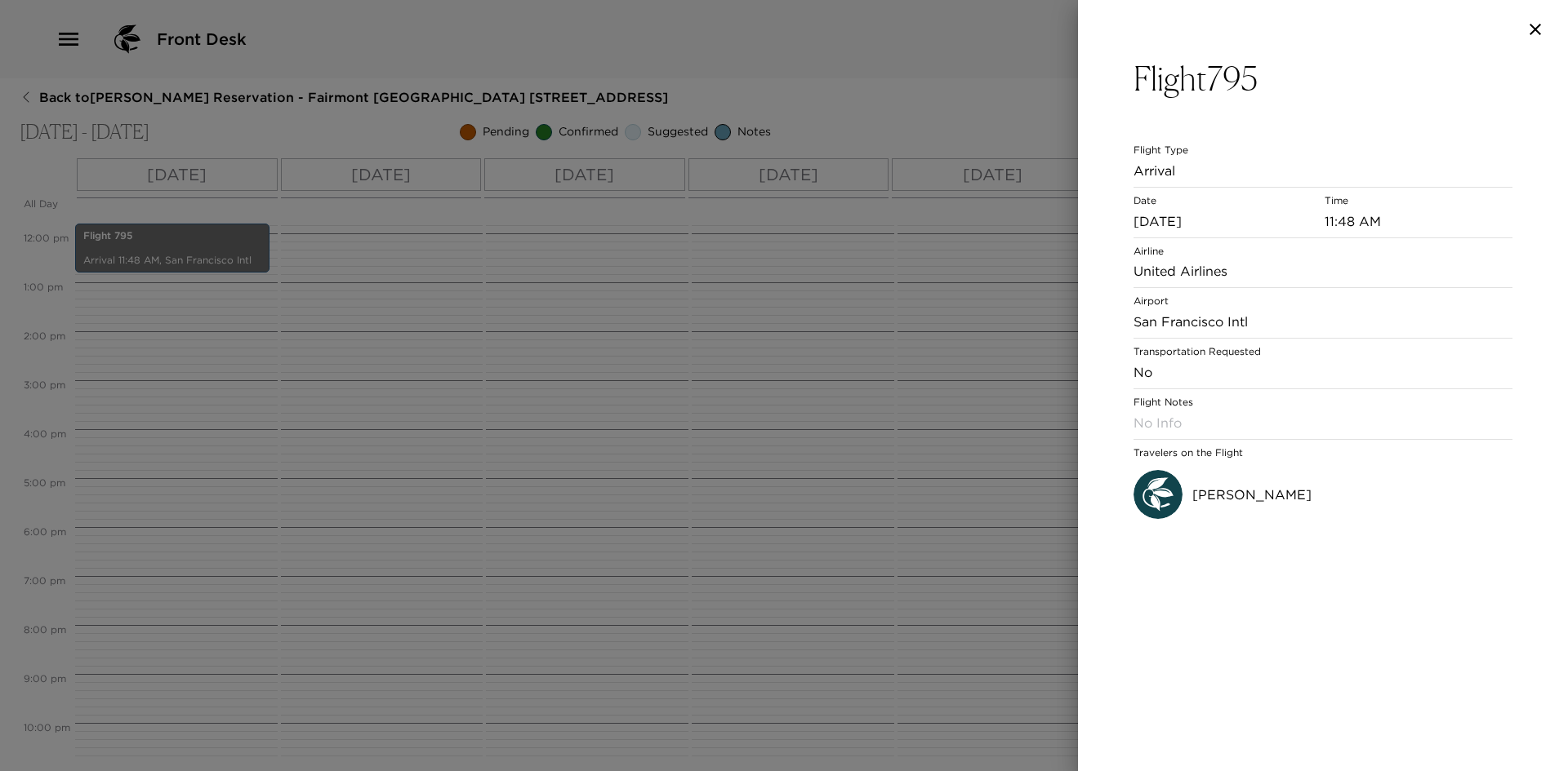
click at [725, 287] on div at bounding box center [784, 385] width 1568 height 771
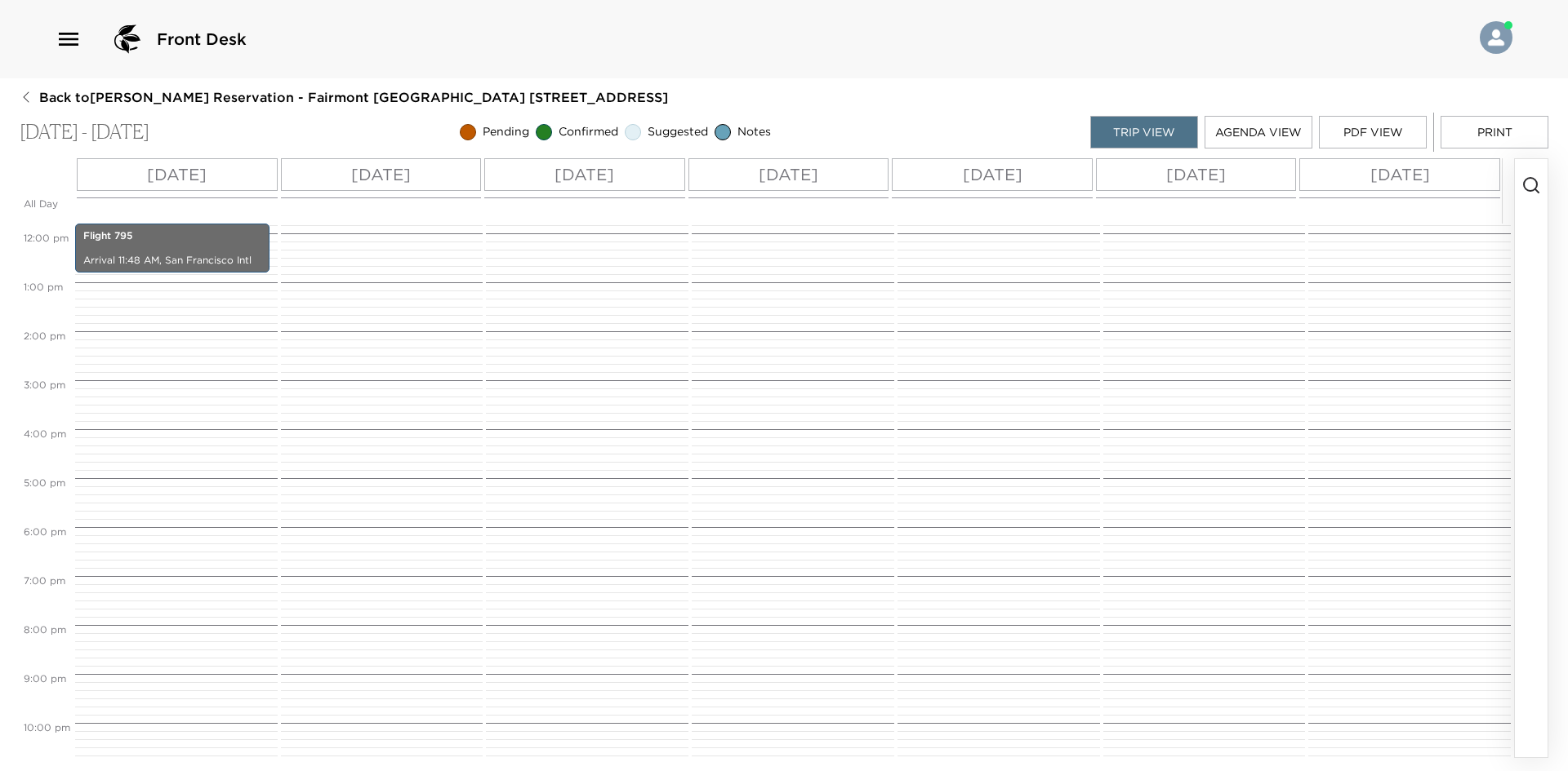
click at [26, 102] on icon "button" at bounding box center [26, 97] width 13 height 13
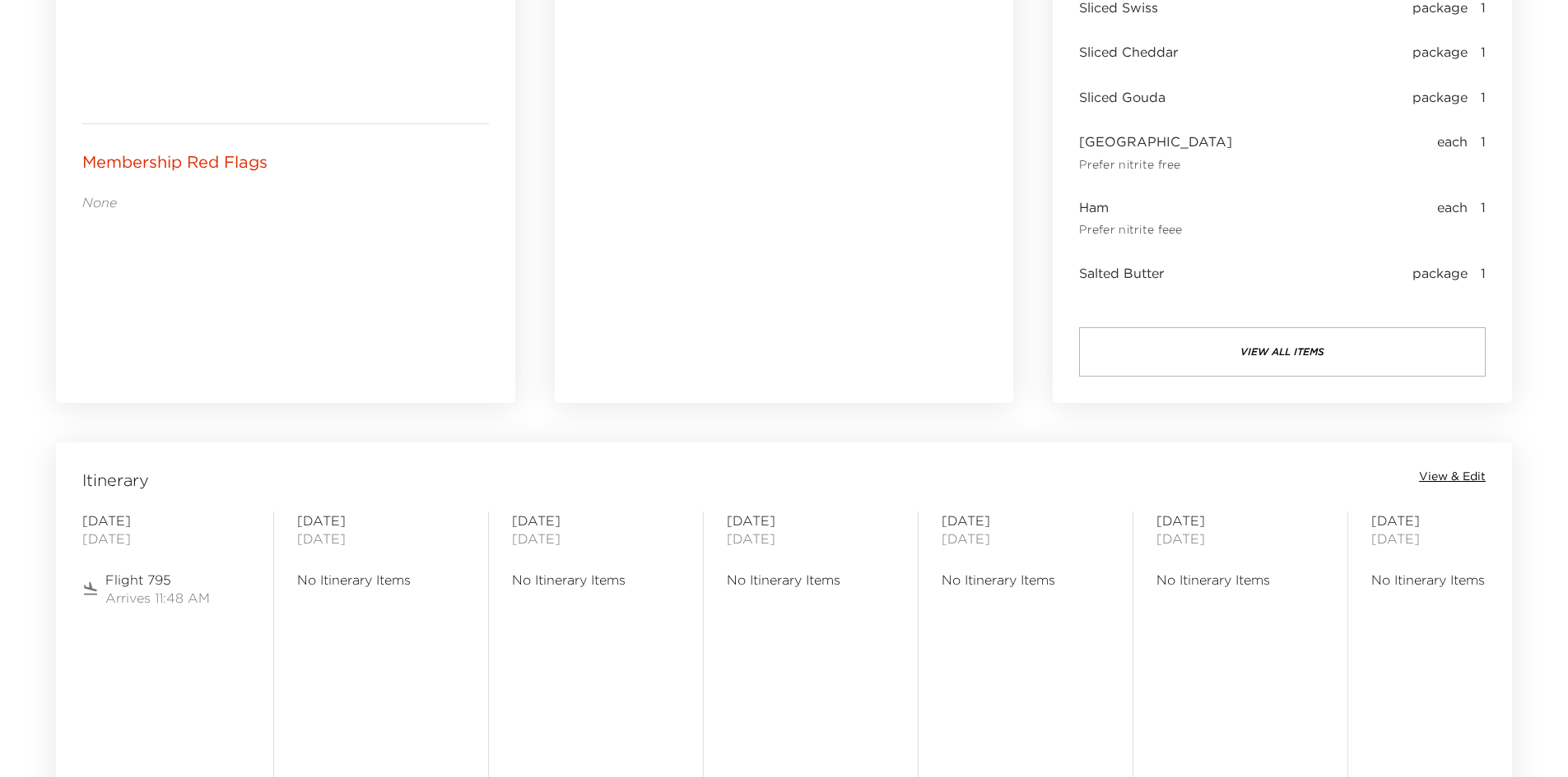
scroll to position [1152, 0]
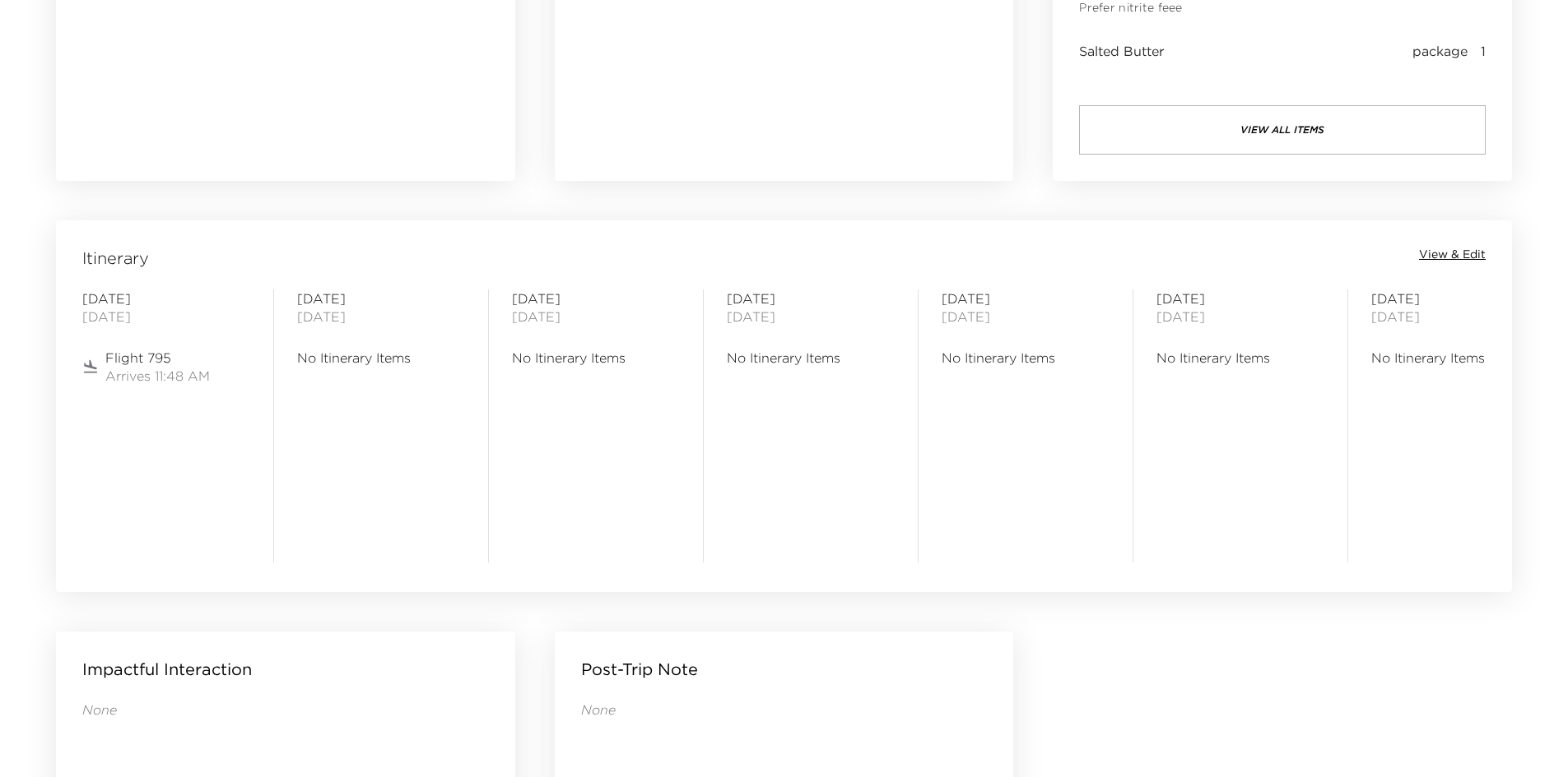
click at [1427, 255] on span "View & Edit" at bounding box center [1453, 255] width 67 height 16
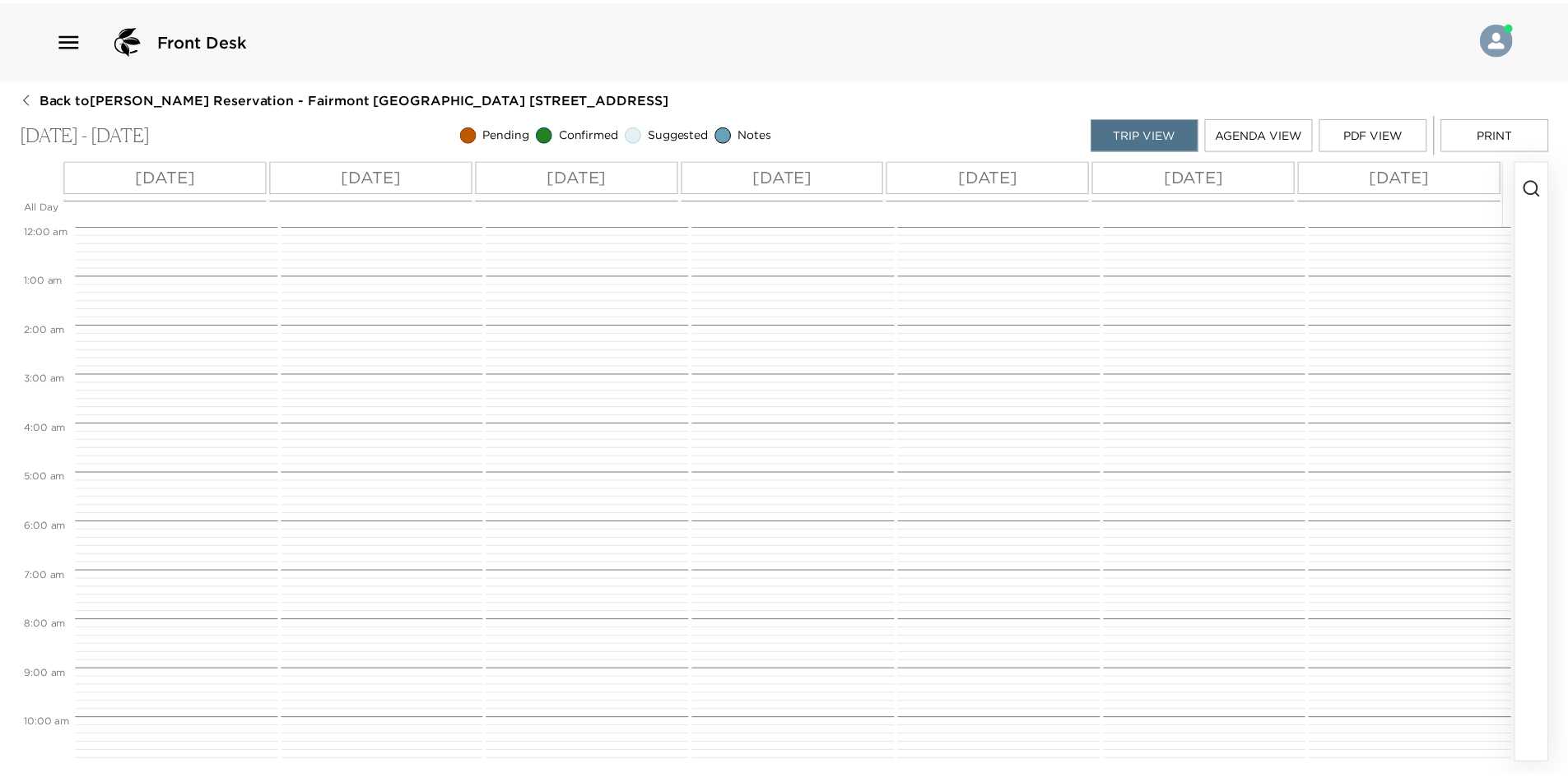
scroll to position [583, 0]
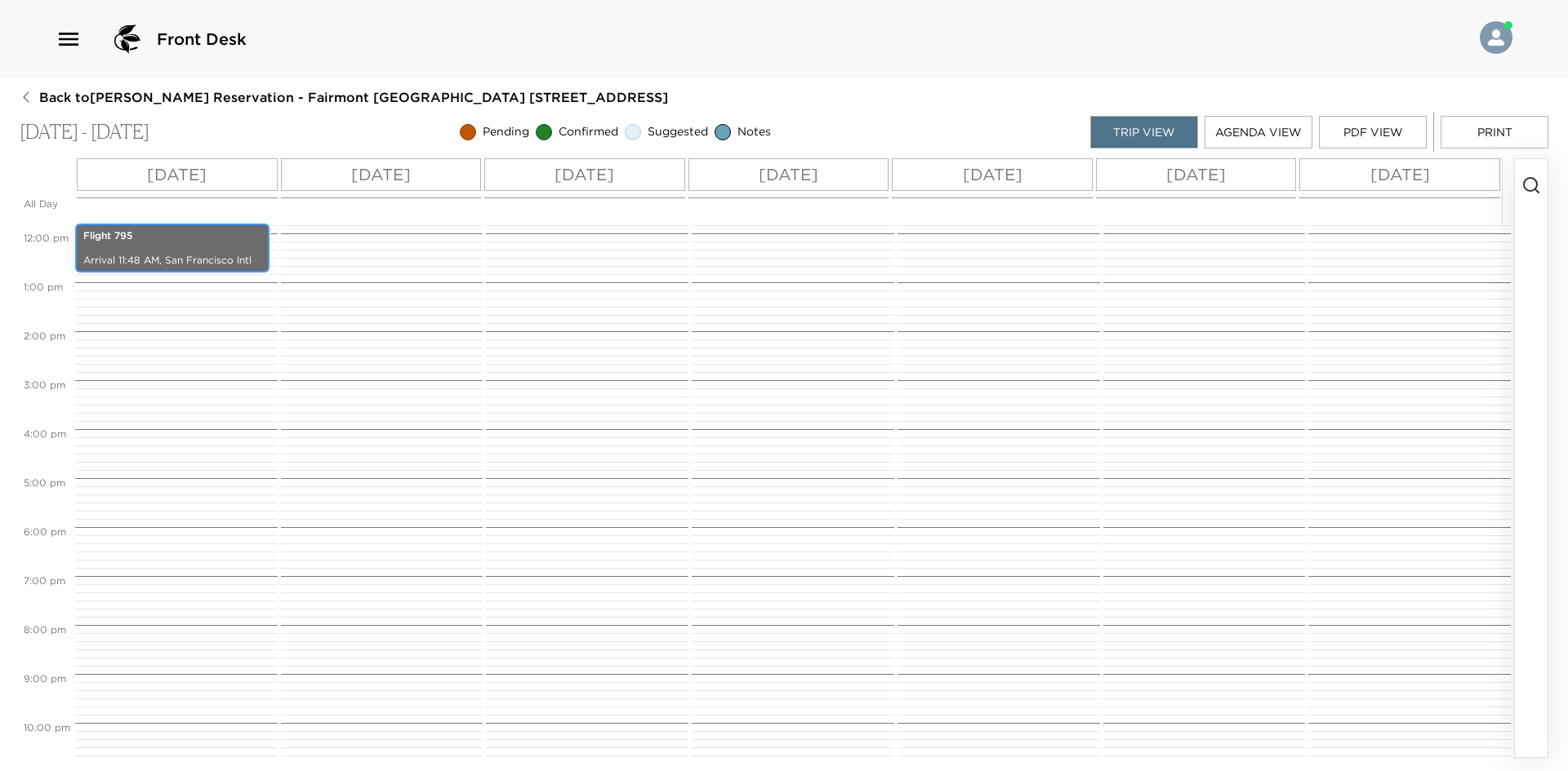
click at [150, 242] on p "Flight 795" at bounding box center [172, 236] width 178 height 14
click at [142, 243] on p "Flight 795" at bounding box center [172, 236] width 178 height 14
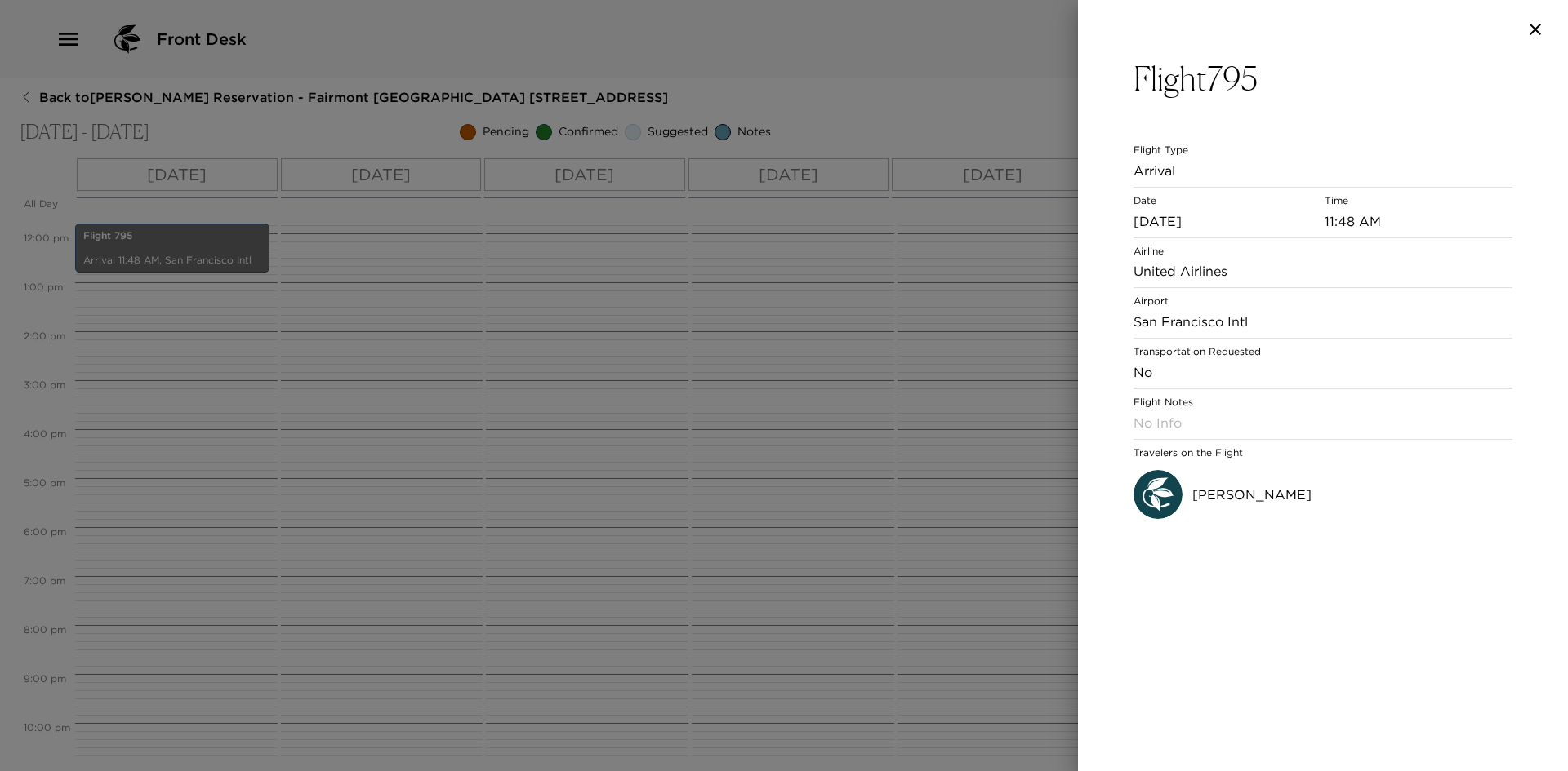
click at [834, 415] on div at bounding box center [784, 385] width 1568 height 771
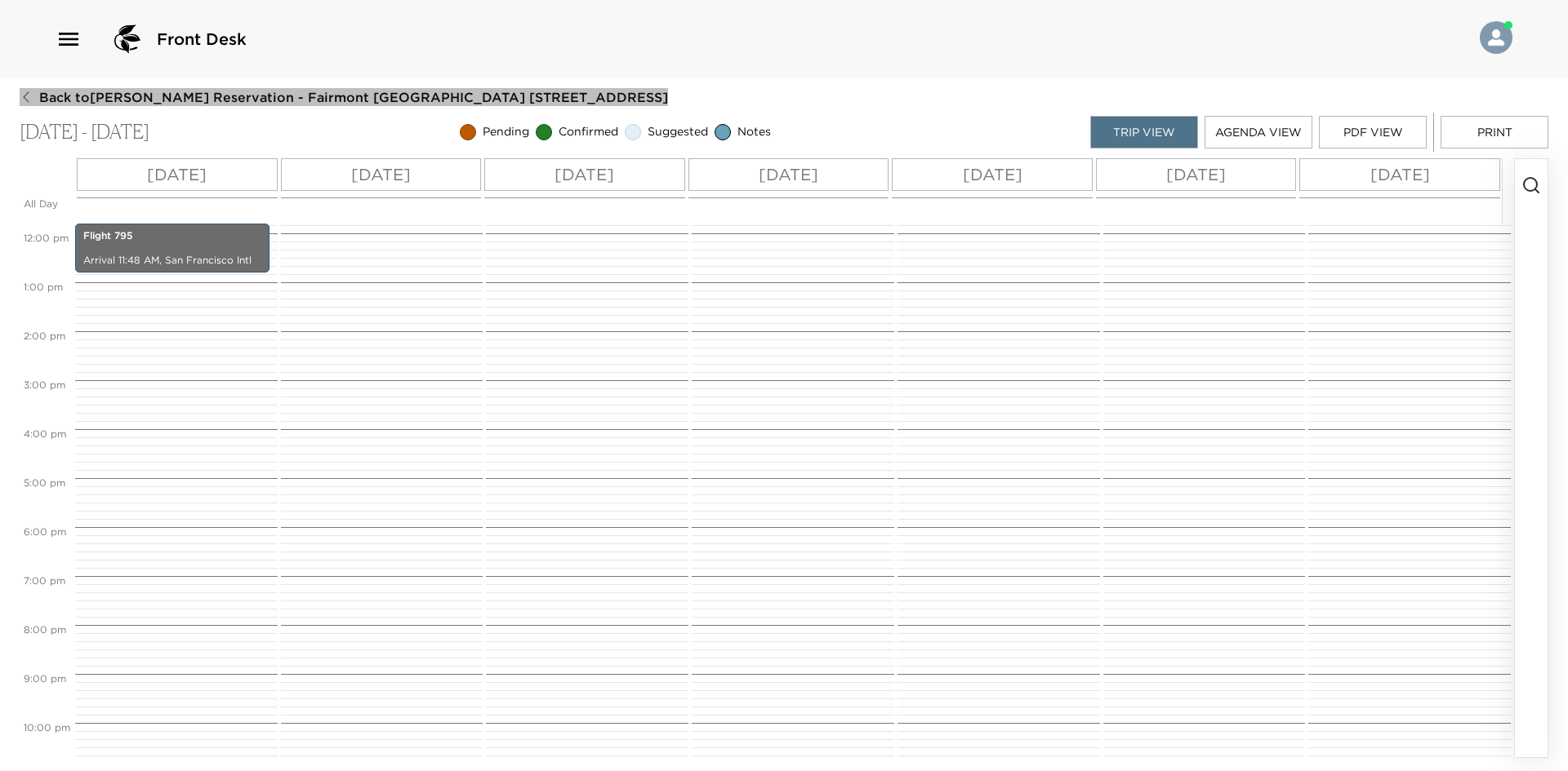
click at [26, 99] on icon "button" at bounding box center [26, 97] width 13 height 13
